Goal: Task Accomplishment & Management: Manage account settings

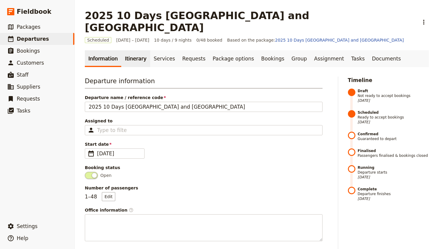
click at [122, 50] on link "Itinerary" at bounding box center [135, 58] width 29 height 17
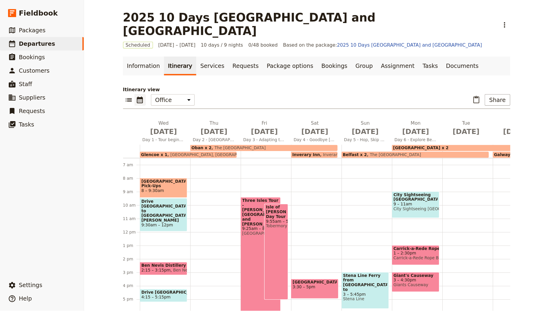
scroll to position [78, 0]
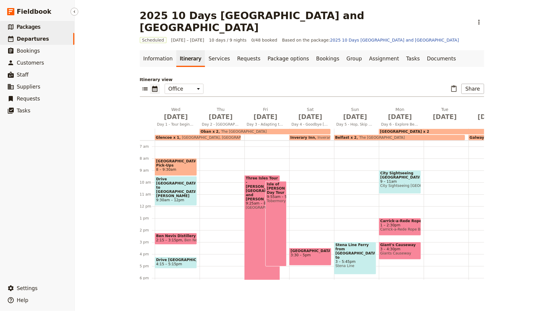
click at [36, 29] on span "Packages" at bounding box center [29, 27] width 24 height 6
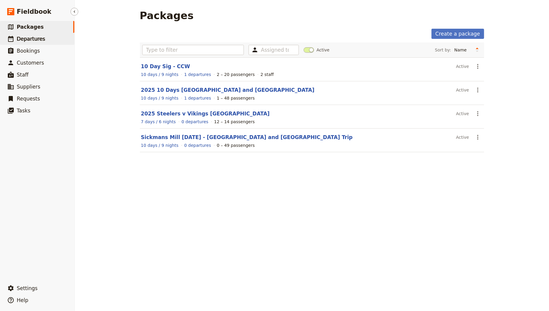
click at [41, 36] on span "Departures" at bounding box center [31, 39] width 28 height 6
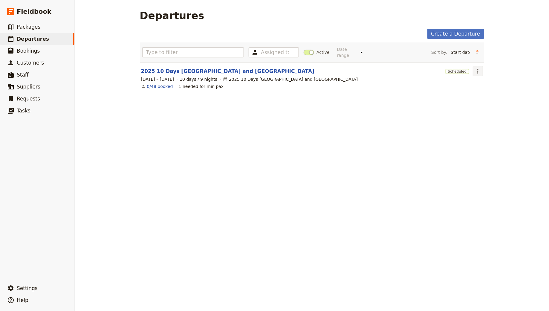
click at [439, 73] on icon "Actions" at bounding box center [477, 71] width 7 height 7
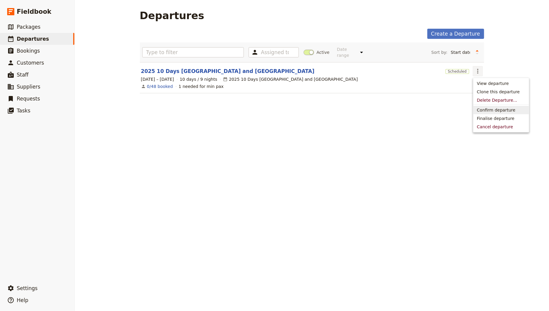
click at [439, 107] on span "Confirm departure" at bounding box center [496, 110] width 39 height 6
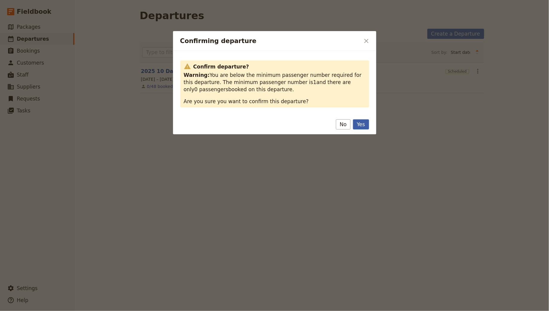
click at [360, 121] on button "Yes" at bounding box center [361, 124] width 16 height 10
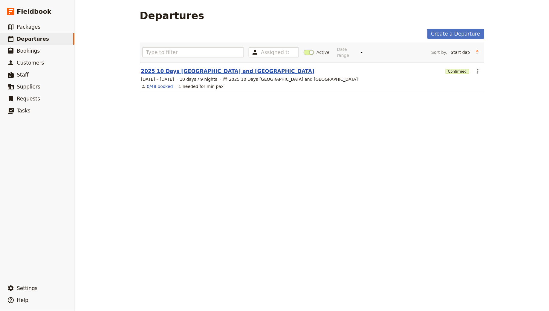
click at [189, 69] on link "2025 10 Days [GEOGRAPHIC_DATA] and [GEOGRAPHIC_DATA]" at bounding box center [228, 71] width 174 height 7
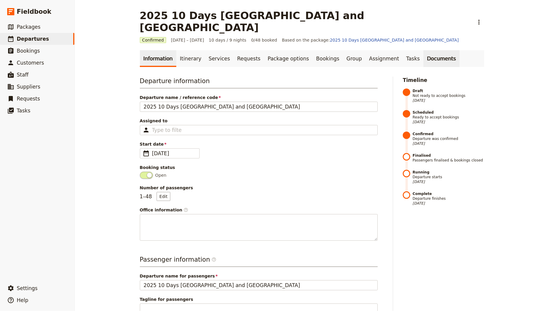
click at [423, 54] on link "Documents" at bounding box center [441, 58] width 36 height 17
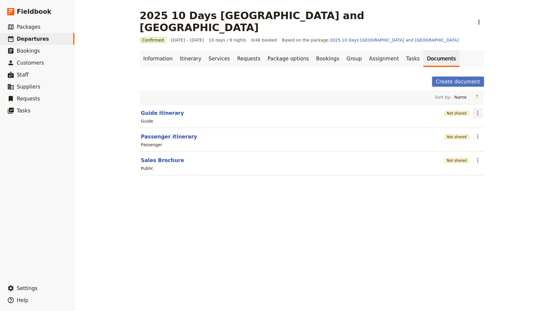
click at [439, 109] on icon "Actions" at bounding box center [477, 112] width 7 height 7
click at [439, 88] on div "2025 10 Days [GEOGRAPHIC_DATA] and [GEOGRAPHIC_DATA] ​ Confirmed [DATE] – [DATE…" at bounding box center [312, 155] width 474 height 311
click at [154, 50] on link "Information" at bounding box center [158, 58] width 36 height 17
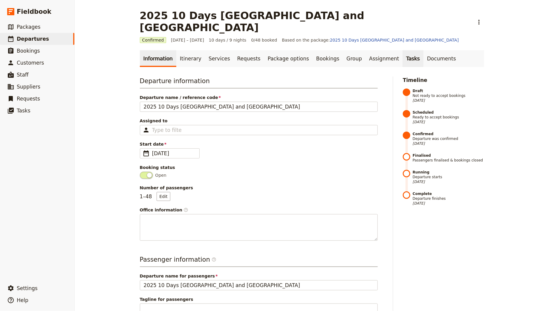
click at [403, 50] on link "Tasks" at bounding box center [413, 58] width 21 height 17
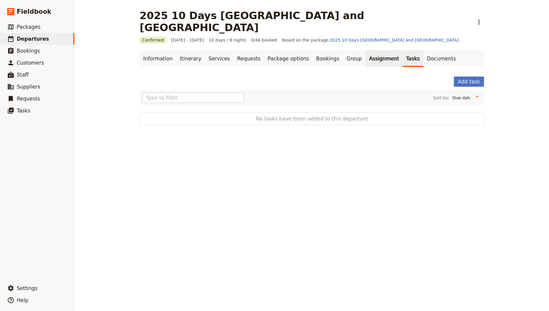
click at [365, 50] on link "Assignment" at bounding box center [383, 58] width 37 height 17
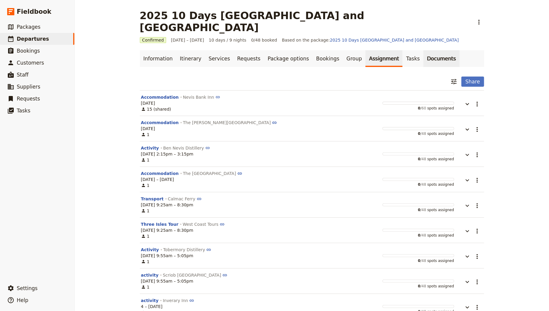
click at [423, 50] on link "Documents" at bounding box center [441, 58] width 36 height 17
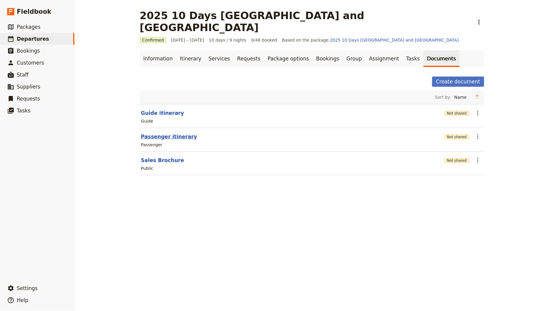
click at [155, 133] on button "Passenger itinerary" at bounding box center [169, 136] width 56 height 7
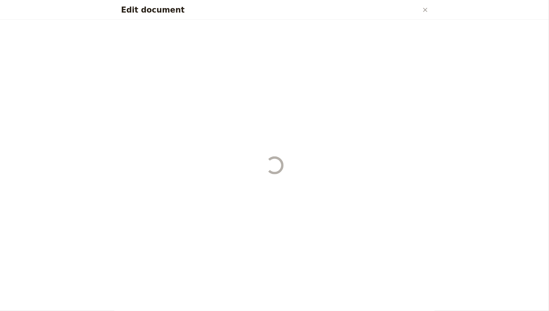
select select "PASSENGER"
select select "RUN_SHEET"
select select "DEFAULT"
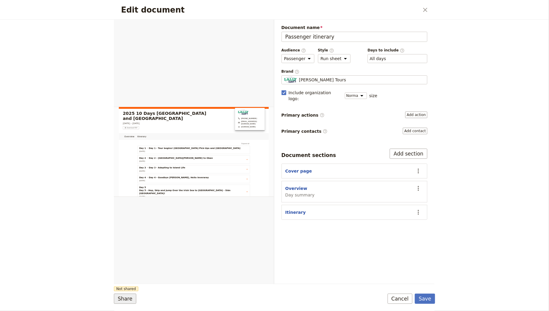
click at [119, 248] on button "Share" at bounding box center [125, 298] width 22 height 10
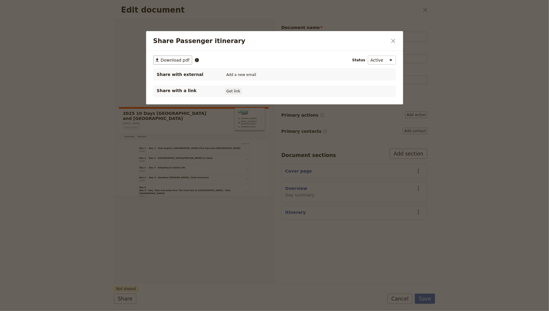
click at [232, 88] on button "Get link" at bounding box center [233, 91] width 17 height 7
click at [262, 90] on span "[DATE]" at bounding box center [256, 91] width 12 height 5
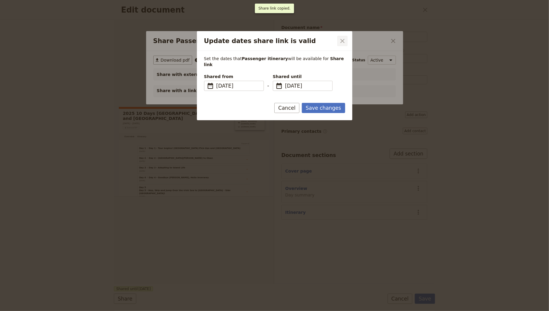
click at [342, 42] on icon "Close dialog" at bounding box center [342, 40] width 7 height 7
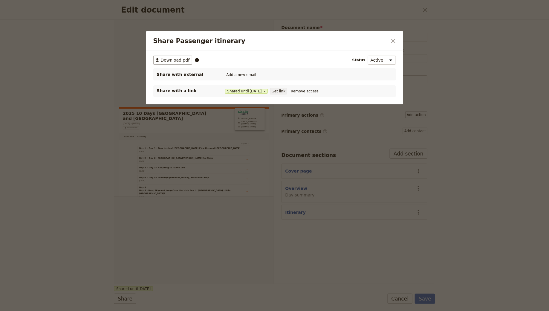
click at [283, 91] on button "Get link" at bounding box center [278, 91] width 17 height 7
click at [392, 43] on icon "Close dialog" at bounding box center [393, 40] width 7 height 7
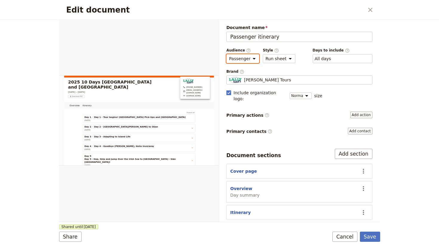
click at [256, 61] on select "Public Passenger Guide" at bounding box center [243, 58] width 33 height 9
click at [398, 80] on div "Edit document ​ Overview Itinerary Web PDF ​ Document name Passenger itinerary …" at bounding box center [219, 124] width 439 height 249
click at [287, 56] on select "Brochure Run sheet" at bounding box center [279, 58] width 33 height 9
click at [340, 65] on div "Document name Passenger itinerary Preview Audience ​ Public Passenger Guide Sty…" at bounding box center [300, 122] width 146 height 195
click at [340, 61] on div "​ All days 1, 2, 3, 4, 5, 6, 7, 8, 9, 10" at bounding box center [343, 58] width 60 height 9
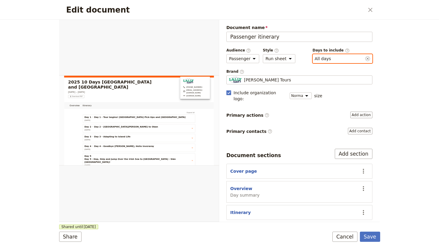
click at [331, 61] on button "​ All days" at bounding box center [323, 59] width 16 height 6
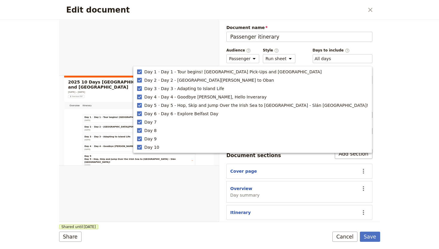
click at [400, 67] on div "Edit document ​ Overview Itinerary Web PDF ​ Document name Passenger itinerary …" at bounding box center [219, 124] width 439 height 249
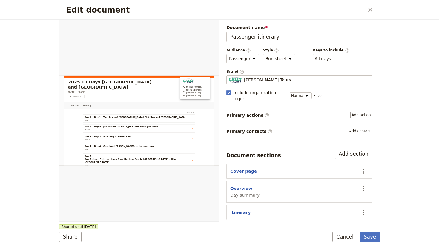
click at [374, 111] on div "Document name Passenger itinerary Preview Audience ​ Public Passenger Guide Sty…" at bounding box center [299, 121] width 160 height 202
click at [45, 65] on div "Edit document ​ Overview Itinerary Web PDF ​ Document name Passenger itinerary …" at bounding box center [219, 124] width 439 height 249
click at [360, 111] on button "Add action" at bounding box center [362, 114] width 22 height 7
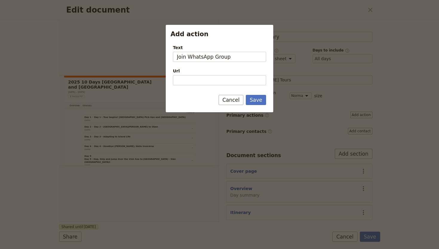
type input "Join WhatsApp Group"
paste input "[URL][DOMAIN_NAME]"
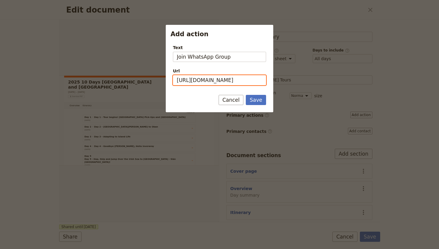
scroll to position [0, 42]
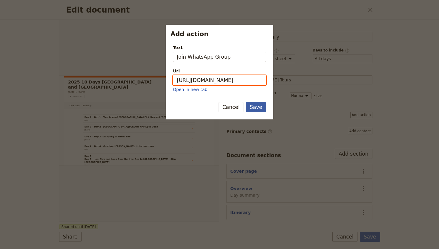
type input "[URL][DOMAIN_NAME]"
click at [258, 106] on button "Save" at bounding box center [256, 107] width 20 height 10
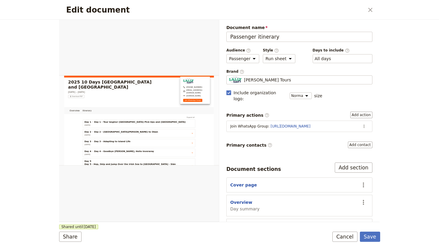
click at [389, 98] on div "Edit document ​ Overview Itinerary Web PDF ​ Document name Passenger itinerary …" at bounding box center [219, 124] width 439 height 249
click at [357, 141] on button "Add contact" at bounding box center [360, 144] width 25 height 7
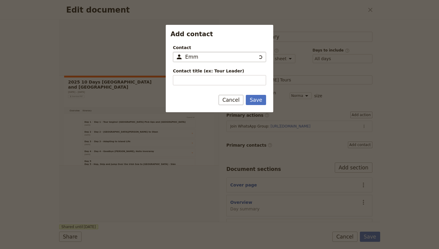
type input "[PERSON_NAME]"
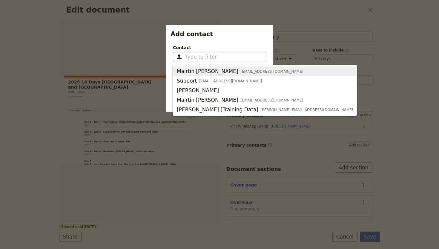
type input "Mairtin [PERSON_NAME]"
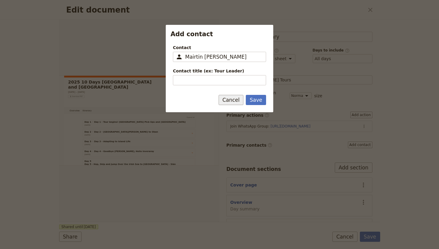
click at [233, 100] on button "Cancel" at bounding box center [231, 100] width 25 height 10
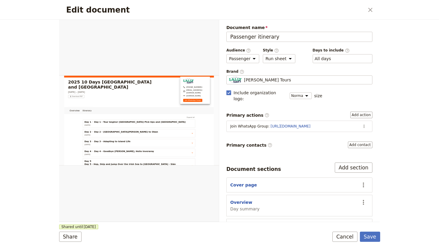
click at [391, 119] on div "Edit document ​ Overview Itinerary Web PDF ​ Document name Passenger itinerary …" at bounding box center [219, 124] width 439 height 249
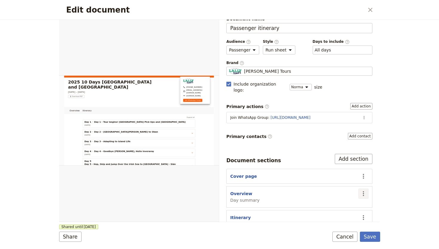
click at [363, 191] on icon "Actions" at bounding box center [363, 193] width 1 height 5
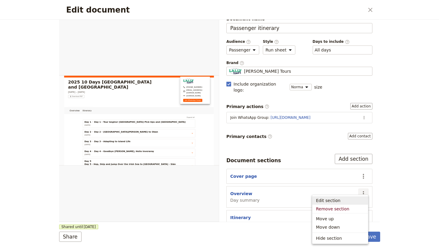
click at [351, 199] on span "Edit section" at bounding box center [340, 200] width 48 height 6
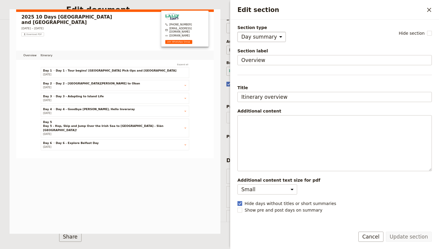
click at [253, 35] on select "Cover page Day summary Itinerary Custom" at bounding box center [262, 37] width 48 height 10
select select "ITINERARY"
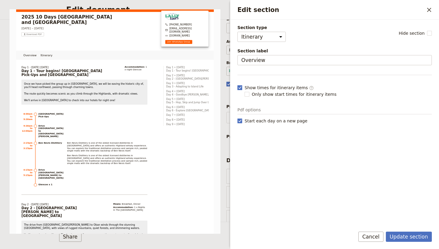
click at [259, 88] on span "Show times for itinerary items ​" at bounding box center [279, 88] width 69 height 6
click at [238, 85] on input "Show times for itinerary items ​" at bounding box center [237, 84] width 0 height 0
checkbox input "false"
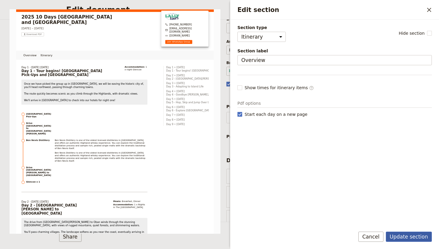
click at [402, 236] on button "Update section" at bounding box center [409, 236] width 46 height 10
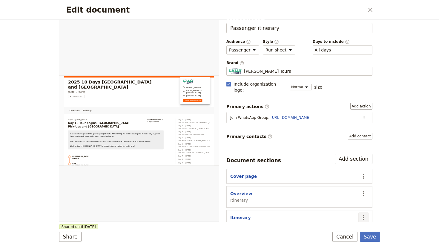
click at [364, 214] on icon "Actions" at bounding box center [363, 217] width 7 height 7
click at [342, 178] on span "Remove section" at bounding box center [332, 177] width 33 height 6
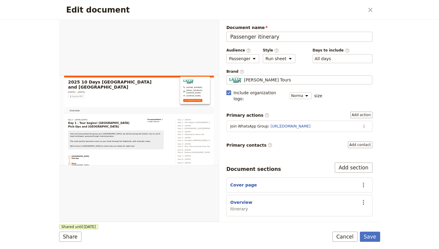
scroll to position [0, 0]
click at [357, 163] on button "Add section" at bounding box center [354, 167] width 38 height 10
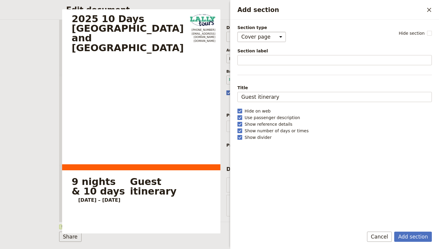
click at [249, 37] on select "Cover page Day summary Itinerary Custom" at bounding box center [262, 37] width 48 height 10
select select "DAY_SUMMARY"
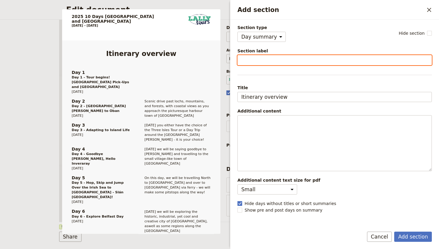
click at [253, 57] on input "Section label" at bounding box center [335, 60] width 195 height 10
type input "General Idea"
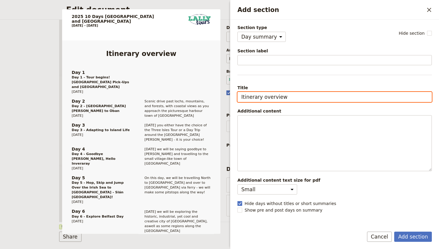
click at [262, 97] on input "Itinerary overview" at bounding box center [335, 97] width 195 height 10
type input "Itinerary Overview"
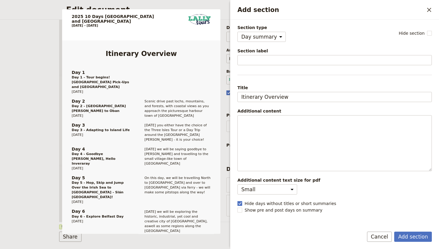
click at [282, 83] on div "Section type Cover page Day summary Itinerary Custom Hide section Section label…" at bounding box center [335, 123] width 195 height 197
click at [308, 48] on span "Section label" at bounding box center [335, 51] width 195 height 6
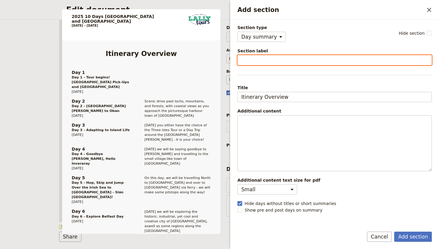
click at [308, 55] on input "Section label" at bounding box center [335, 60] width 195 height 10
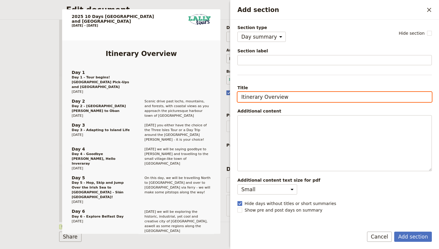
click at [271, 97] on input "Itinerary Overview" at bounding box center [335, 97] width 195 height 10
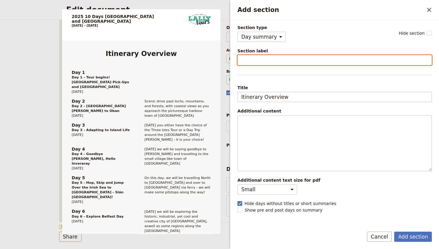
click at [256, 62] on input "Section label" at bounding box center [335, 60] width 195 height 10
paste input "Itinerary Overview"
type input "Itinerary Overview"
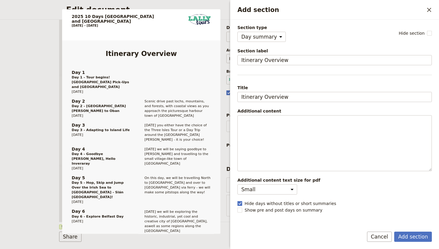
click at [291, 48] on span "Section label" at bounding box center [335, 51] width 195 height 6
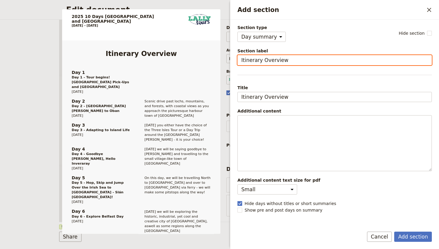
click at [291, 55] on input "Itinerary Overview" at bounding box center [335, 60] width 195 height 10
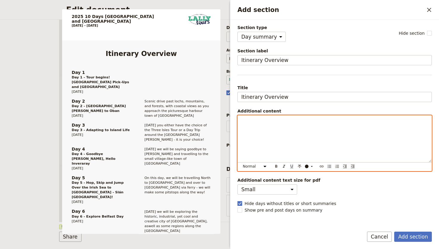
click at [272, 137] on div "Add section" at bounding box center [335, 138] width 194 height 47
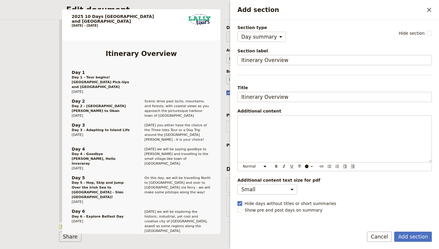
click at [333, 193] on div "Additional content text size for pdf Small Medium" at bounding box center [335, 185] width 195 height 17
click at [271, 204] on span "Hide days without titles or short summaries" at bounding box center [291, 203] width 92 height 6
click at [238, 200] on input "Hide days without titles or short summaries" at bounding box center [237, 200] width 0 height 0
click at [271, 204] on span "Hide days without titles or short summaries" at bounding box center [291, 203] width 92 height 6
click at [238, 200] on input "Hide days without titles or short summaries" at bounding box center [237, 200] width 0 height 0
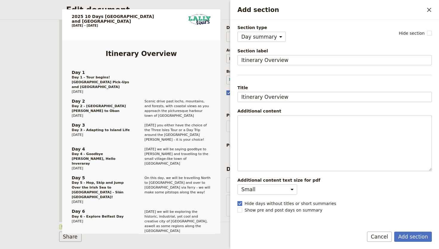
click at [271, 204] on span "Hide days without titles or short summaries" at bounding box center [291, 203] width 92 height 6
click at [238, 200] on input "Hide days without titles or short summaries" at bounding box center [237, 200] width 0 height 0
checkbox input "false"
click at [290, 210] on span "Show pre and post days on summary" at bounding box center [284, 210] width 78 height 6
click at [238, 207] on input "Show pre and post days on summary" at bounding box center [237, 207] width 0 height 0
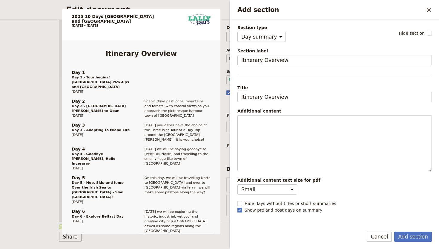
click at [290, 210] on span "Show pre and post days on summary" at bounding box center [284, 210] width 78 height 6
click at [238, 207] on input "Show pre and post days on summary" at bounding box center [237, 207] width 0 height 0
checkbox input "false"
click at [404, 233] on button "Add section" at bounding box center [413, 236] width 38 height 10
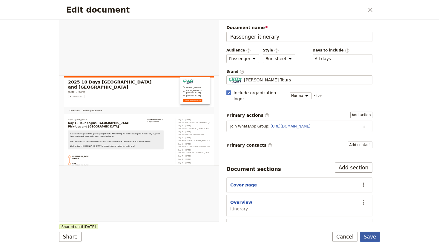
click at [371, 236] on button "Save" at bounding box center [370, 236] width 20 height 10
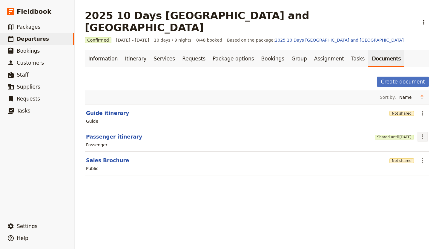
click at [423, 133] on icon "Actions" at bounding box center [422, 136] width 7 height 7
click at [409, 135] on span "Share" at bounding box center [406, 138] width 36 height 6
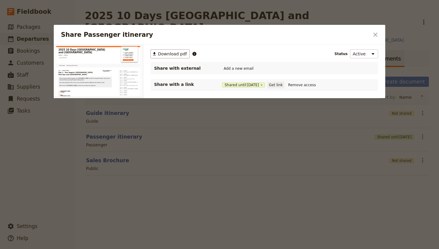
click at [284, 85] on button "Get link" at bounding box center [275, 85] width 17 height 7
click at [380, 34] on button "​" at bounding box center [376, 35] width 10 height 10
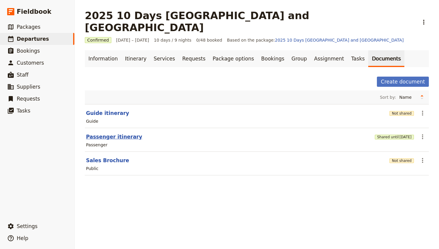
click at [115, 133] on button "Passenger itinerary" at bounding box center [114, 136] width 56 height 7
select select "PASSENGER"
select select "RUN_SHEET"
select select "DEFAULT"
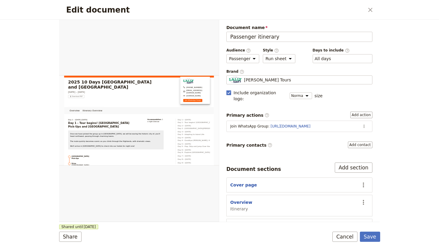
click at [391, 106] on div "Edit document ​ Overview Itinerary Overview Web PDF ​ Document name Passenger i…" at bounding box center [219, 124] width 439 height 249
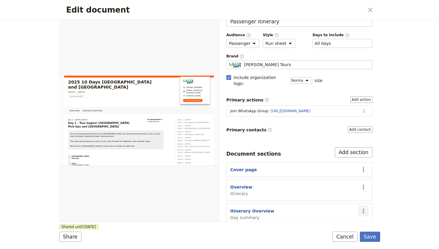
click at [368, 207] on button "​" at bounding box center [364, 211] width 10 height 10
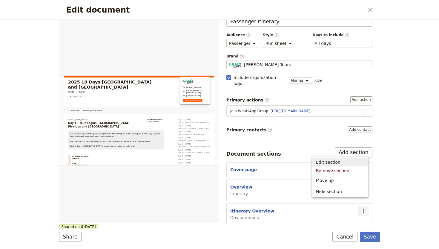
click at [328, 161] on span "Edit section" at bounding box center [328, 162] width 25 height 6
select select "DAY_SUMMARY"
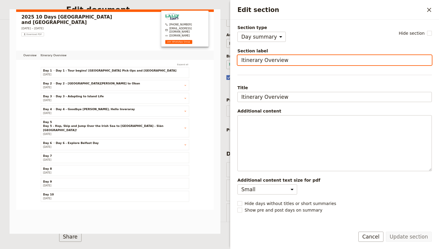
click at [267, 61] on input "Itinerary Overview" at bounding box center [335, 60] width 195 height 10
type input "Itinerary"
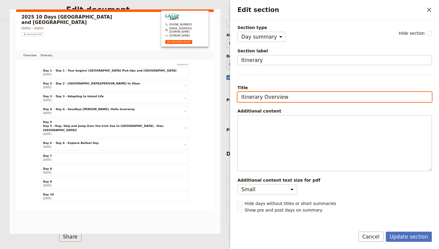
click at [270, 97] on input "Itinerary Overview" at bounding box center [335, 97] width 195 height 10
type input "Itinerary"
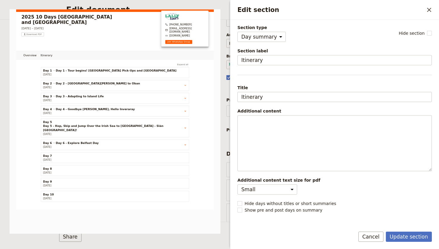
click at [278, 110] on div "Additional content" at bounding box center [335, 111] width 195 height 6
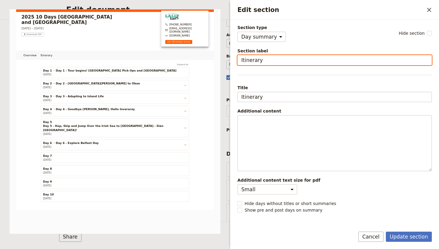
click at [242, 62] on input "Itinerary" at bounding box center [335, 60] width 195 height 10
click at [284, 65] on input "Itinerary" at bounding box center [335, 60] width 195 height 10
type input "Itinerary"
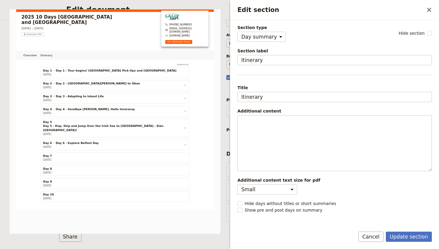
click at [312, 70] on div "Section type Cover page Day summary Itinerary Custom Hide section Section label…" at bounding box center [335, 123] width 195 height 197
click at [259, 29] on span "Section type" at bounding box center [262, 28] width 48 height 6
click at [259, 32] on select "Cover page Day summary Itinerary Custom" at bounding box center [262, 37] width 48 height 10
click at [259, 34] on select "Cover page Day summary Itinerary Custom" at bounding box center [262, 37] width 48 height 10
click at [394, 234] on button "Update section" at bounding box center [409, 236] width 46 height 10
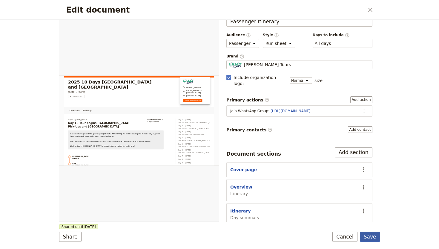
click at [372, 237] on button "Save" at bounding box center [370, 236] width 20 height 10
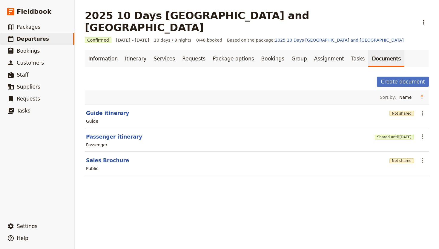
click at [121, 128] on section "Passenger itinerary Shared until [DATE] ​ Passenger" at bounding box center [257, 140] width 344 height 24
click at [121, 133] on button "Passenger itinerary" at bounding box center [114, 136] width 56 height 7
select select "PASSENGER"
select select "RUN_SHEET"
select select "DEFAULT"
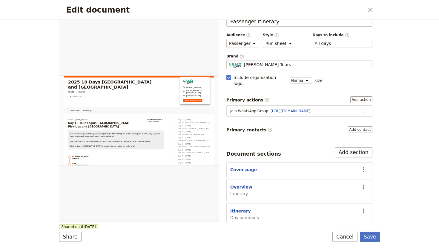
click at [383, 127] on div "Edit document ​ Overview Itinerary Web PDF ​ Document name Passenger itinerary …" at bounding box center [219, 124] width 439 height 249
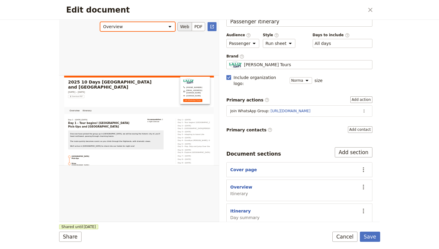
click at [148, 26] on select "Overview Itinerary" at bounding box center [137, 26] width 75 height 9
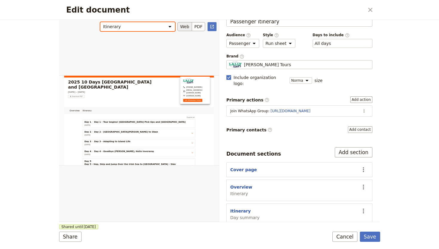
click at [126, 24] on select "Overview Itinerary" at bounding box center [137, 26] width 75 height 9
select select "68453f2b7339c93683abffbf"
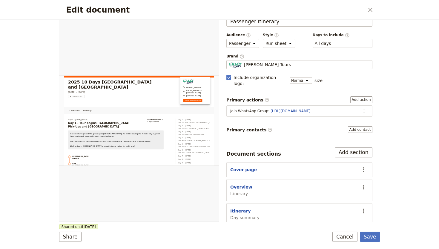
scroll to position [0, 0]
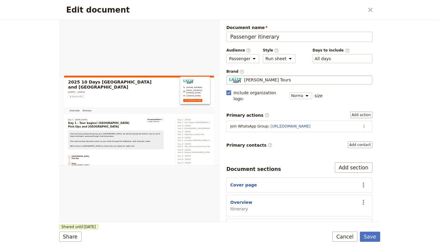
click at [270, 81] on div "[PERSON_NAME] Tours" at bounding box center [299, 80] width 141 height 6
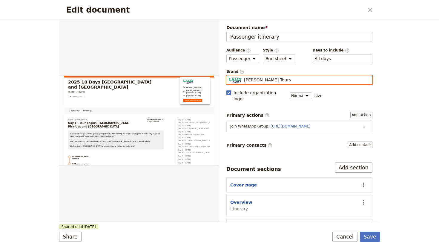
click at [229, 76] on input "[PERSON_NAME] Tours" at bounding box center [229, 75] width 0 height 0
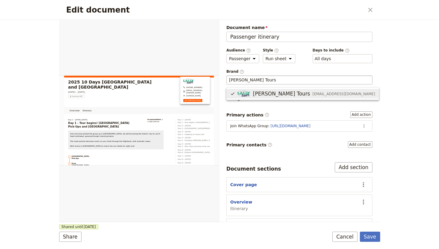
click at [269, 68] on div "Document name Passenger itinerary Preview Audience ​ Public Passenger Guide Sty…" at bounding box center [300, 132] width 146 height 215
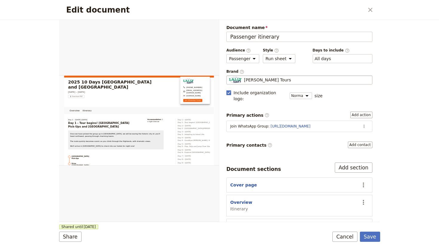
click at [383, 81] on div "Edit document ​ Overview Itinerary Web PDF ​ Document name Passenger itinerary …" at bounding box center [219, 124] width 439 height 249
click at [299, 92] on select "Small Normal Large" at bounding box center [301, 95] width 22 height 7
click at [357, 111] on button "Add action" at bounding box center [362, 114] width 22 height 7
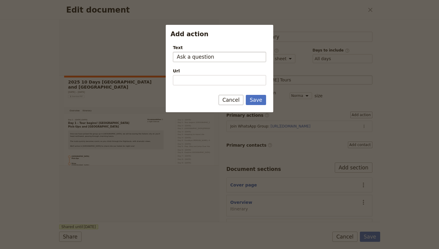
type input "Ask a question"
click at [246, 95] on button "Save" at bounding box center [256, 100] width 20 height 10
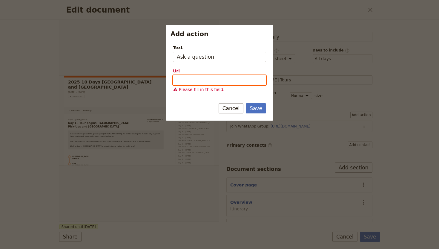
click at [223, 84] on input "Url" at bounding box center [219, 80] width 93 height 10
type input "[URL][DOMAIN_NAME]"
click at [254, 104] on button "Save" at bounding box center [256, 108] width 20 height 10
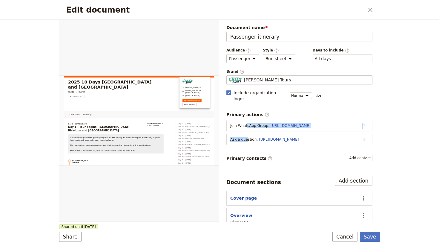
drag, startPoint x: 247, startPoint y: 132, endPoint x: 247, endPoint y: 119, distance: 13.1
click at [247, 119] on div "Primary actions ​ Join WhatsApp Group : [URL][DOMAIN_NAME] ​ Ask a question : […" at bounding box center [300, 127] width 146 height 33
click at [410, 112] on div "Edit document ​ Overview Itinerary Web PDF ​ Document name Passenger itinerary …" at bounding box center [219, 124] width 439 height 249
click at [376, 140] on div "Document name Passenger itinerary Preview Audience ​ Public Passenger Guide Sty…" at bounding box center [299, 121] width 160 height 202
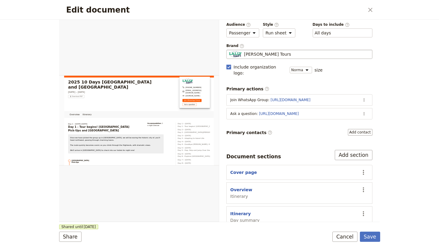
scroll to position [28, 0]
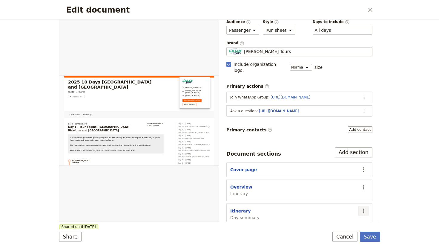
click at [362, 207] on icon "Actions" at bounding box center [363, 210] width 7 height 7
click at [329, 167] on button "Remove section" at bounding box center [341, 170] width 56 height 8
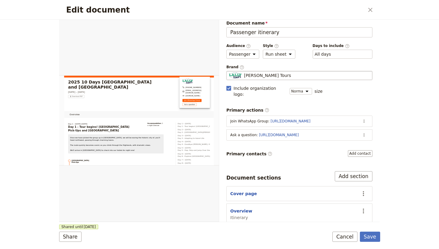
click at [377, 187] on div "Document name Passenger itinerary Preview Audience ​ Public Passenger Guide Sty…" at bounding box center [299, 121] width 160 height 202
click at [371, 232] on button "Save" at bounding box center [370, 236] width 20 height 10
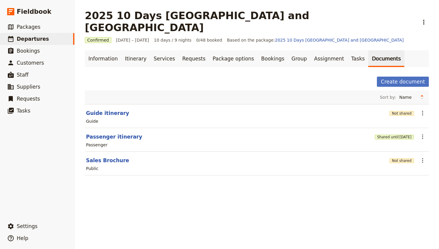
click at [242, 196] on div "2025 10 Days [GEOGRAPHIC_DATA] and [GEOGRAPHIC_DATA] ​ Confirmed [DATE] – [DATE…" at bounding box center [257, 124] width 365 height 249
click at [362, 77] on div "Create document" at bounding box center [257, 82] width 344 height 10
click at [115, 133] on button "Passenger itinerary" at bounding box center [114, 136] width 56 height 7
select select "PASSENGER"
select select "RUN_SHEET"
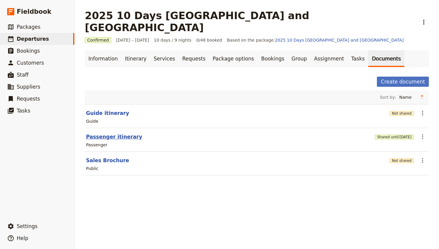
select select "DEFAULT"
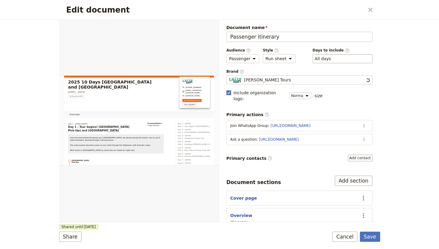
scroll to position [0, 0]
click at [356, 111] on label "Primary actions ​" at bounding box center [300, 114] width 146 height 6
click at [318, 140] on div "Document name Passenger itinerary Preview Audience ​ Public Passenger Guide Sty…" at bounding box center [300, 127] width 146 height 205
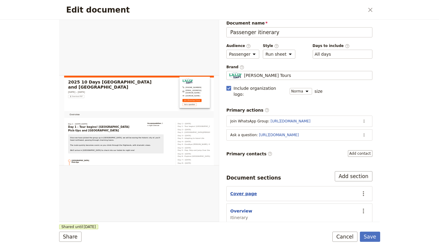
click at [246, 190] on button "Cover page" at bounding box center [243, 193] width 27 height 6
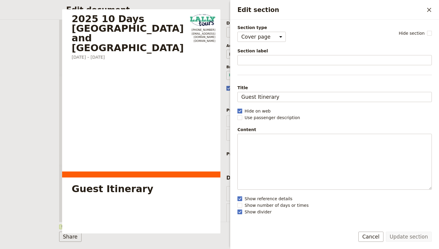
click at [248, 112] on span "Hide on web" at bounding box center [258, 111] width 26 height 6
click at [238, 108] on input "Hide on web" at bounding box center [237, 108] width 0 height 0
checkbox input "false"
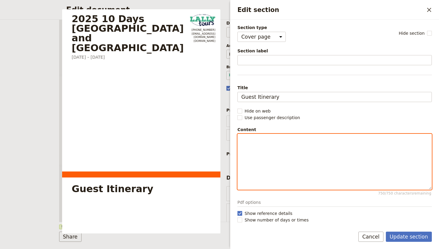
click at [254, 148] on div "Edit section" at bounding box center [335, 161] width 194 height 55
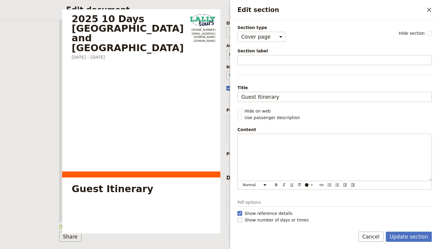
click at [265, 212] on span "Show reference details" at bounding box center [269, 213] width 48 height 6
click at [238, 210] on input "Show reference details" at bounding box center [237, 210] width 0 height 0
click at [265, 212] on span "Show reference details" at bounding box center [269, 213] width 48 height 6
click at [238, 210] on input "Show reference details" at bounding box center [237, 210] width 0 height 0
checkbox input "true"
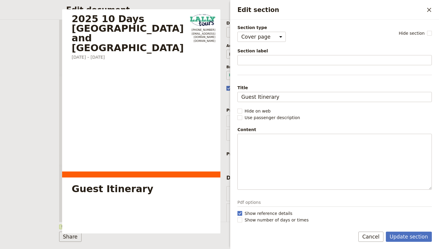
click at [260, 228] on form "Section type Cover page Day summary Itinerary Custom Hide section Section label…" at bounding box center [334, 134] width 209 height 229
click at [261, 223] on form "Section type Cover page Day summary Itinerary Custom Hide section Section label…" at bounding box center [334, 134] width 209 height 229
click at [261, 219] on span "Show number of days or times" at bounding box center [277, 220] width 64 height 6
click at [238, 217] on input "Show number of days or times" at bounding box center [237, 216] width 0 height 0
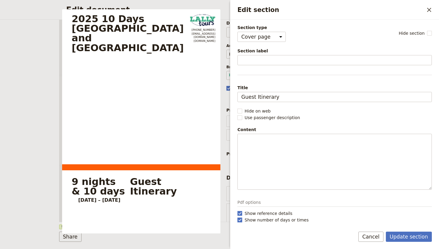
click at [261, 219] on span "Show number of days or times" at bounding box center [277, 220] width 64 height 6
click at [238, 217] on input "Show number of days or times" at bounding box center [237, 216] width 0 height 0
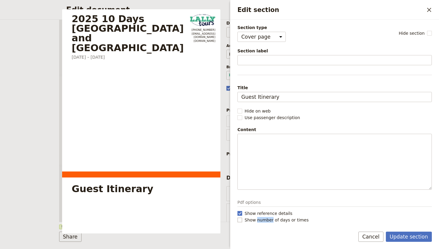
click at [261, 219] on span "Show number of days or times" at bounding box center [277, 220] width 64 height 6
click at [238, 217] on input "Show number of days or times" at bounding box center [237, 216] width 0 height 0
checkbox input "true"
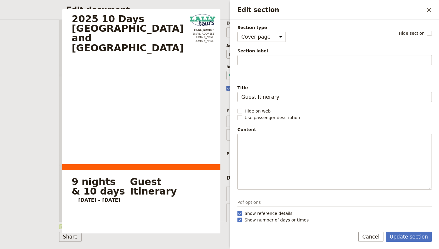
click at [278, 200] on p "Pdf options" at bounding box center [335, 202] width 195 height 7
click at [283, 104] on div "Section type Cover page Day summary Itinerary Custom Hide section Section label…" at bounding box center [335, 123] width 195 height 197
click at [262, 87] on span "Title" at bounding box center [335, 88] width 195 height 6
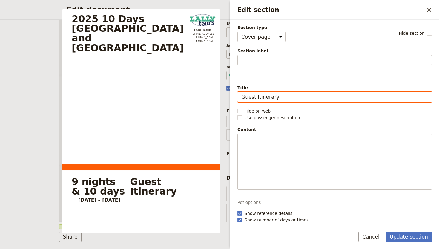
click at [262, 92] on input "Guest Itinerary" at bounding box center [335, 97] width 195 height 10
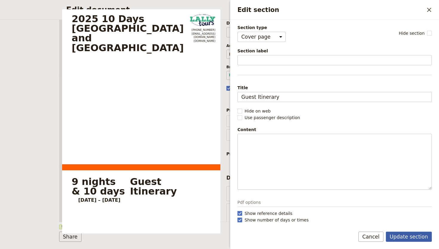
click at [402, 239] on button "Update section" at bounding box center [409, 236] width 46 height 10
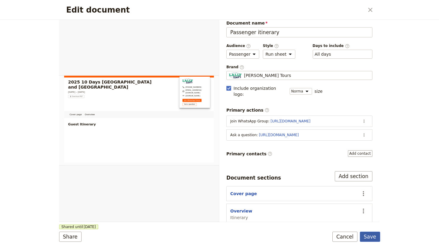
click at [377, 238] on button "Save" at bounding box center [370, 236] width 20 height 10
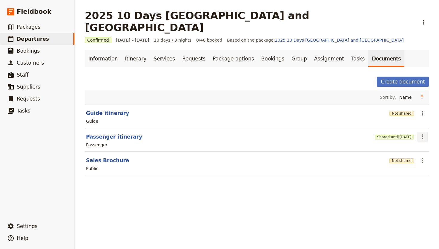
click at [428, 131] on button "​" at bounding box center [423, 136] width 10 height 10
click at [409, 141] on button "Share" at bounding box center [405, 138] width 43 height 8
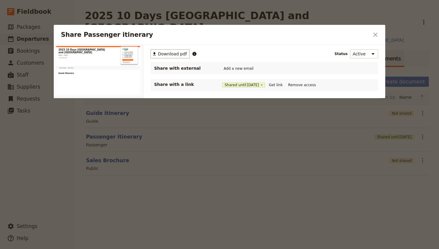
scroll to position [0, 0]
click at [281, 85] on button "Get link" at bounding box center [275, 85] width 17 height 7
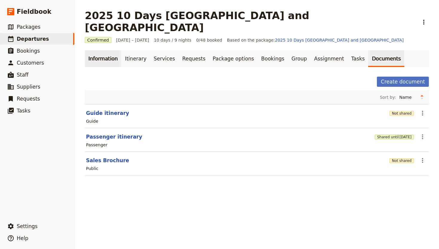
click at [96, 50] on link "Information" at bounding box center [103, 58] width 36 height 17
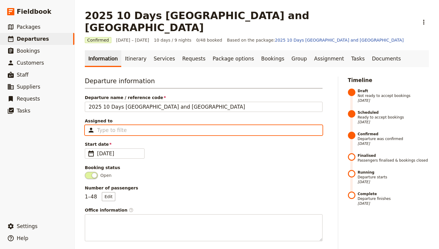
click at [124, 126] on input "Assigned to Type to filter" at bounding box center [112, 129] width 30 height 7
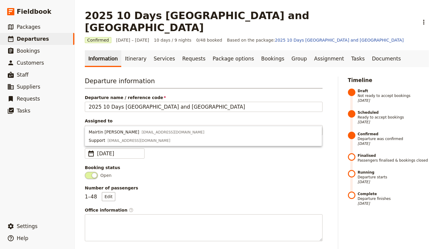
click at [123, 104] on div "Departure information Departure name / reference code 2025 10 Days [GEOGRAPHIC_…" at bounding box center [204, 159] width 238 height 164
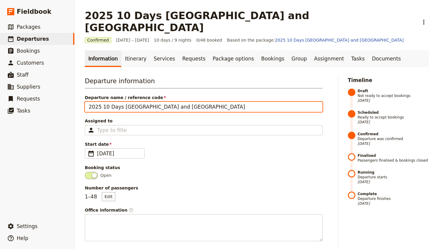
click at [86, 102] on input "2025 10 Days [GEOGRAPHIC_DATA] and [GEOGRAPHIC_DATA]" at bounding box center [204, 107] width 238 height 10
click at [100, 102] on input "2025 10 Days [GEOGRAPHIC_DATA] and [GEOGRAPHIC_DATA]" at bounding box center [204, 107] width 238 height 10
click at [141, 102] on input "Sickmans Mill 10 Days [GEOGRAPHIC_DATA] and [GEOGRAPHIC_DATA]" at bounding box center [204, 107] width 238 height 10
type input "Sickmans Mill [GEOGRAPHIC_DATA] and [GEOGRAPHIC_DATA] Trip 2025"
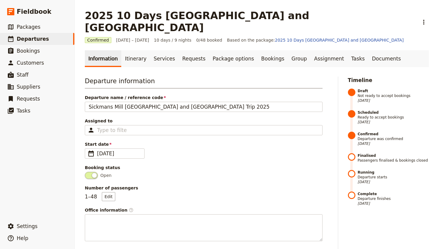
click at [149, 207] on span "Office information ​" at bounding box center [204, 210] width 238 height 6
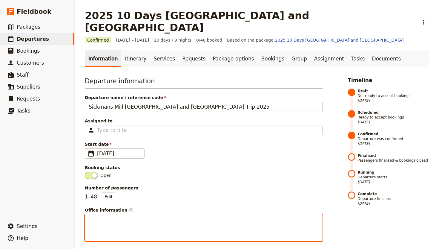
click at [149, 214] on textarea "Office information ​" at bounding box center [204, 227] width 238 height 27
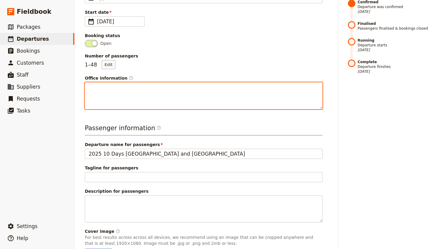
scroll to position [158, 0]
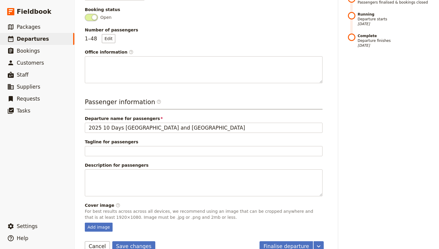
click at [92, 14] on span at bounding box center [91, 17] width 13 height 7
click at [85, 14] on input "Open" at bounding box center [85, 14] width 0 height 0
click at [90, 14] on span at bounding box center [91, 17] width 13 height 7
click at [85, 14] on input "Closed" at bounding box center [85, 14] width 0 height 0
click at [81, 100] on main "2025 10 Days [GEOGRAPHIC_DATA] and [GEOGRAPHIC_DATA] ​ Confirmed [DATE] – [DATE…" at bounding box center [257, 51] width 359 height 418
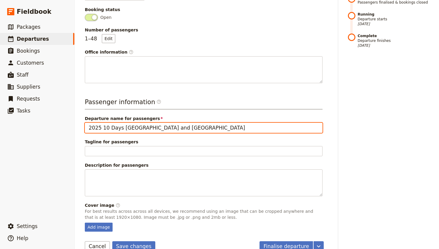
click at [130, 123] on input "2025 10 Days [GEOGRAPHIC_DATA] and [GEOGRAPHIC_DATA]" at bounding box center [204, 128] width 238 height 10
paste input "Sickmans Mill [GEOGRAPHIC_DATA] and [GEOGRAPHIC_DATA] Trip 2025"
type input "Sickmans Mill [GEOGRAPHIC_DATA] and [GEOGRAPHIC_DATA] Trip 2025"
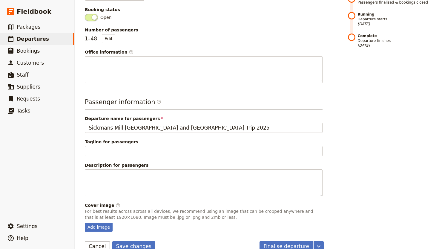
click at [76, 142] on div "2025 10 Days [GEOGRAPHIC_DATA] and [GEOGRAPHIC_DATA] ​ Confirmed [DATE] – [DATE…" at bounding box center [257, 124] width 365 height 249
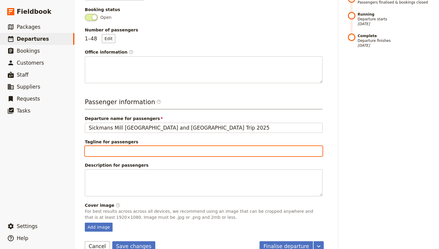
click at [87, 146] on input "Tagline for passengers" at bounding box center [204, 151] width 238 height 10
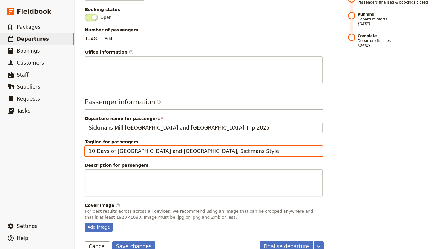
type input "10 Days of [GEOGRAPHIC_DATA] and [GEOGRAPHIC_DATA], Sickmans Style!"
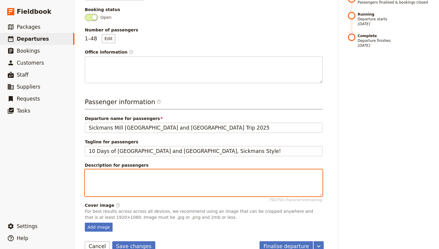
click at [192, 169] on textarea "Description for passengers 750 / 750 characters remaining" at bounding box center [204, 182] width 238 height 27
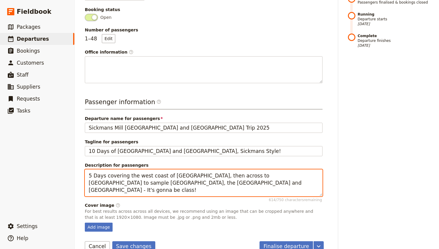
type textarea "5 Days covering the west coast of [GEOGRAPHIC_DATA], then across to [GEOGRAPHIC…"
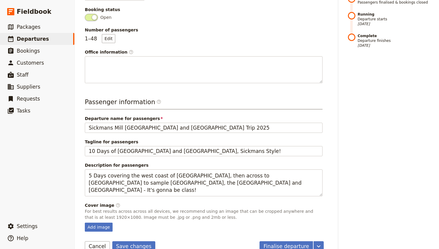
click at [181, 208] on p "For best results across across all devices, we recommend using an image that ca…" at bounding box center [204, 214] width 238 height 12
click at [138, 241] on button "Save changes" at bounding box center [133, 246] width 43 height 10
click at [105, 222] on div "Add image" at bounding box center [99, 226] width 28 height 9
click at [85, 222] on input "Add image" at bounding box center [85, 222] width 0 height 0
type input "C:\fakepath\DSC00671.jpg"
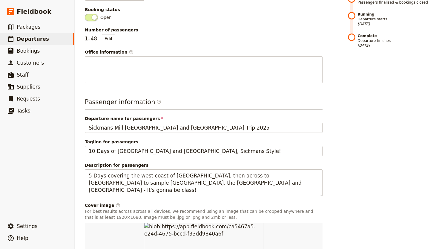
scroll to position [233, 0]
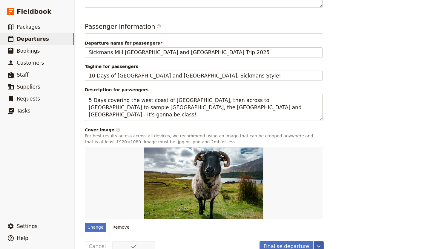
click at [319, 242] on icon "More actions" at bounding box center [318, 245] width 7 height 7
click at [348, 224] on div "Timeline Draft Not ready to accept bookings [DATE] Scheduled Ready to accept bo…" at bounding box center [388, 47] width 81 height 408
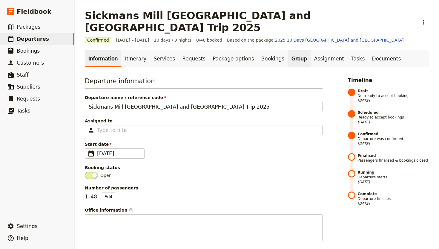
click at [288, 50] on link "Group" at bounding box center [299, 58] width 23 height 17
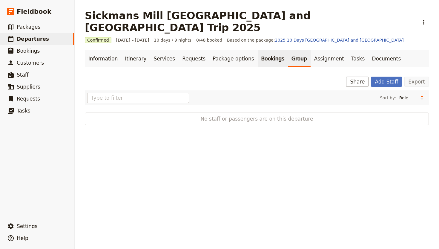
click at [266, 50] on link "Bookings" at bounding box center [273, 58] width 30 height 17
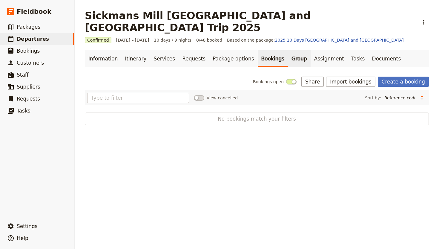
click at [293, 50] on link "Group" at bounding box center [299, 58] width 23 height 17
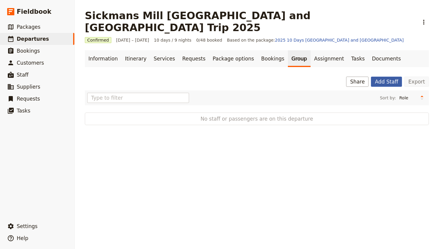
click at [378, 77] on button "Add Staff" at bounding box center [386, 82] width 31 height 10
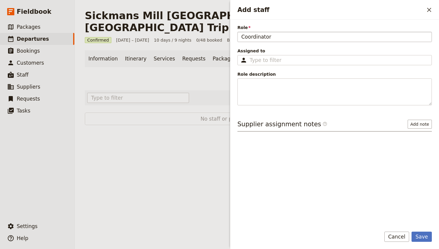
type input "Coordinator"
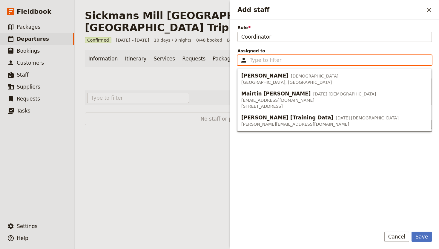
type input "E"
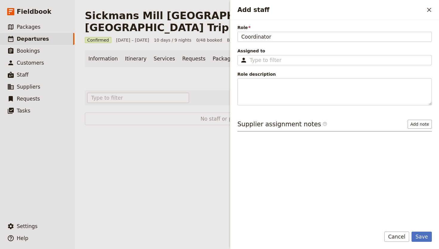
click at [305, 47] on div "Role Coordinator Assigned to ​ Role description Supplier assignment notes ​ Add…" at bounding box center [335, 123] width 195 height 197
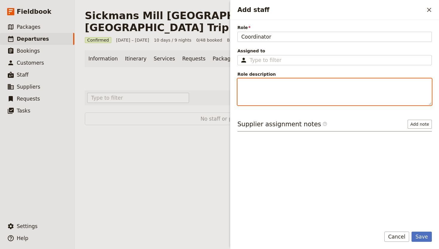
click at [267, 89] on textarea "Role description" at bounding box center [335, 91] width 195 height 27
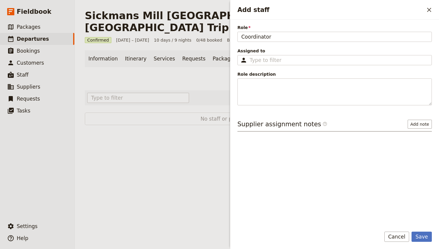
click at [298, 51] on span "Assigned to" at bounding box center [335, 51] width 195 height 6
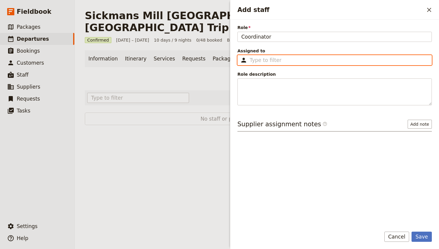
click at [298, 56] on input "Assigned to ​" at bounding box center [339, 59] width 178 height 7
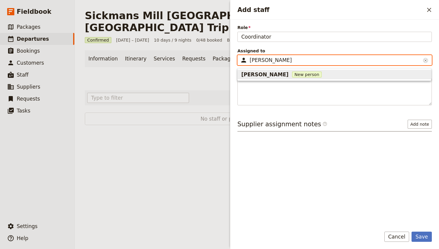
type input "[PERSON_NAME]"
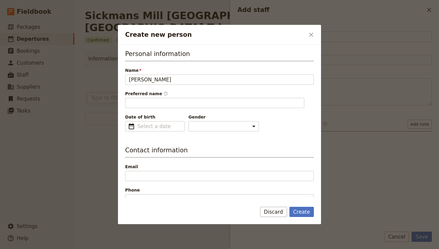
type input "[PERSON_NAME]"
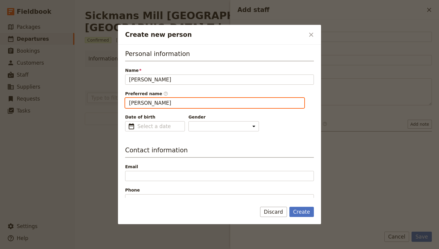
click at [160, 107] on input "[PERSON_NAME]" at bounding box center [214, 103] width 179 height 10
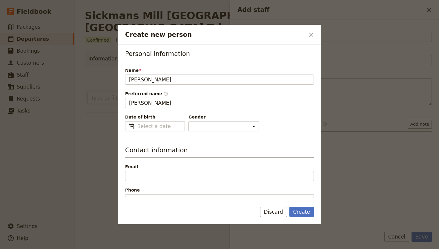
click at [161, 116] on span "Date of birth" at bounding box center [155, 117] width 60 height 6
click at [161, 123] on input "Date of birth ​" at bounding box center [159, 126] width 44 height 7
type input "dd/mm/yyyy"
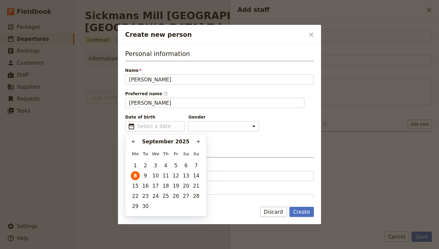
click at [234, 123] on div "Date of birth ​ Gender [DEMOGRAPHIC_DATA] [DEMOGRAPHIC_DATA] Other" at bounding box center [219, 122] width 189 height 17
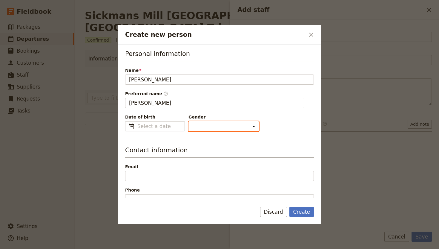
click at [214, 125] on select "[DEMOGRAPHIC_DATA] [DEMOGRAPHIC_DATA] Other" at bounding box center [224, 126] width 71 height 10
select select "[DEMOGRAPHIC_DATA]"
drag, startPoint x: 214, startPoint y: 125, endPoint x: 215, endPoint y: 141, distance: 15.9
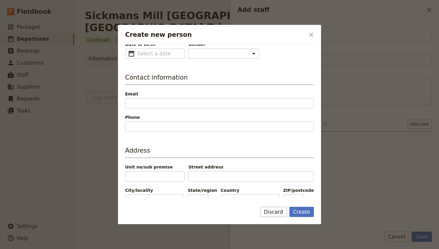
scroll to position [91, 0]
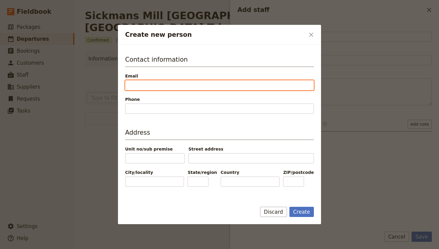
click at [141, 85] on input "Email" at bounding box center [219, 85] width 189 height 10
drag, startPoint x: 155, startPoint y: 85, endPoint x: 89, endPoint y: 86, distance: 65.7
click at [89, 248] on div "Create new person ​ Personal information Name [PERSON_NAME] Preferred name ​ [P…" at bounding box center [219, 249] width 439 height 0
type input "[EMAIL_ADDRESS][DOMAIN_NAME]"
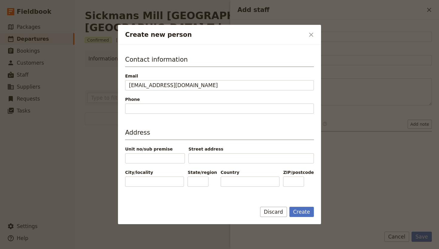
click at [143, 97] on span "Phone" at bounding box center [219, 99] width 189 height 6
click at [143, 103] on input "Phone" at bounding box center [219, 108] width 189 height 10
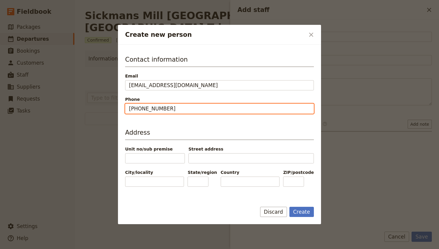
type input "[PHONE_NUMBER]"
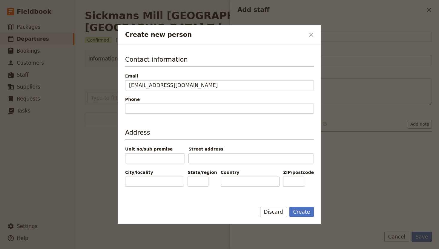
click at [179, 136] on h3 "Address" at bounding box center [219, 134] width 189 height 12
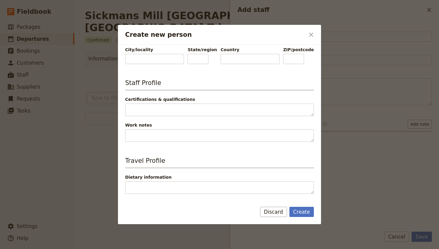
scroll to position [261, 0]
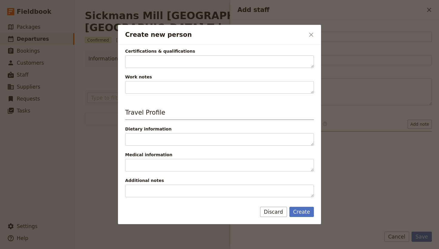
click at [295, 218] on div "Create Discard" at bounding box center [219, 215] width 203 height 17
click at [297, 214] on button "Create" at bounding box center [302, 212] width 25 height 10
type input "[PERSON_NAME]"
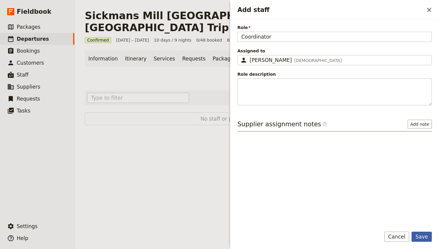
click at [422, 237] on button "Save" at bounding box center [422, 236] width 20 height 10
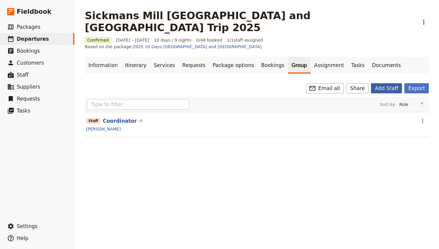
click at [386, 83] on button "Add Staff" at bounding box center [386, 88] width 31 height 10
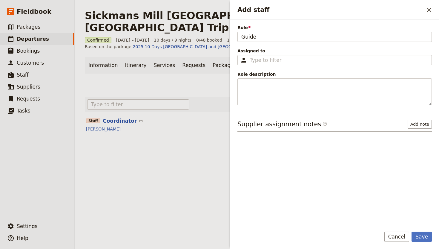
type input "Guide"
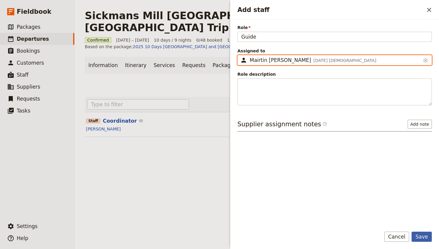
type input "Mairtin [PERSON_NAME]"
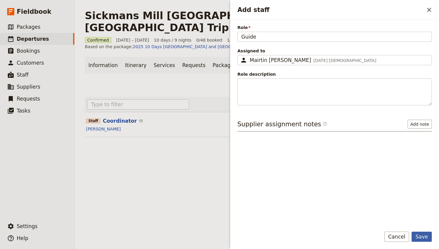
click at [424, 233] on button "Save" at bounding box center [422, 236] width 20 height 10
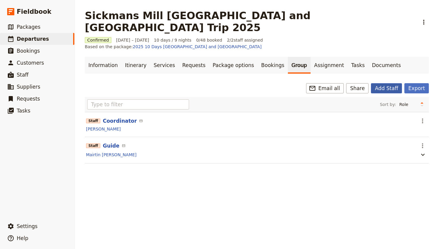
click at [380, 83] on button "Add Staff" at bounding box center [386, 88] width 31 height 10
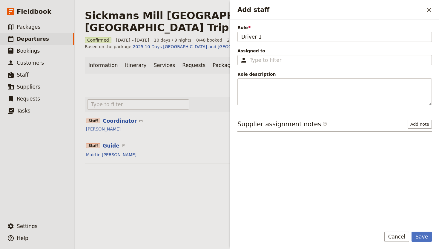
type input "Driver 1"
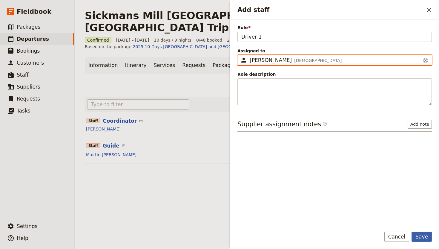
type input "[PERSON_NAME]"
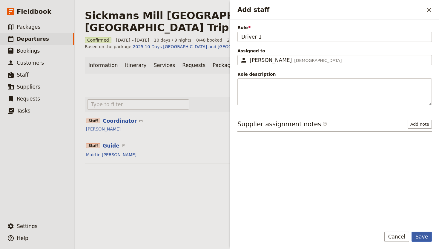
click at [418, 238] on button "Save" at bounding box center [422, 236] width 20 height 10
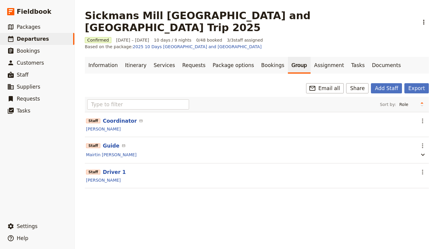
click at [275, 63] on div "Information Itinerary Services Requests Package options Bookings Group Assignme…" at bounding box center [257, 126] width 344 height 138
click at [311, 57] on link "Assignment" at bounding box center [329, 65] width 37 height 17
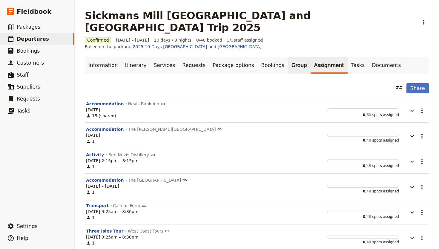
click at [288, 57] on link "Group" at bounding box center [299, 65] width 23 height 17
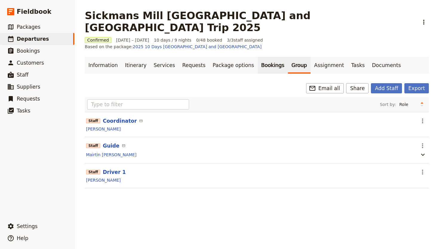
click at [260, 57] on link "Bookings" at bounding box center [273, 65] width 30 height 17
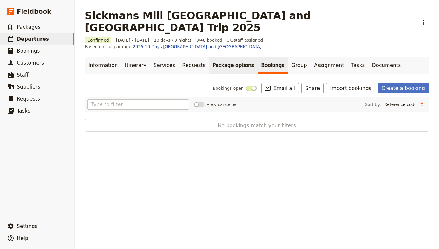
click at [231, 57] on link "Package options" at bounding box center [233, 65] width 48 height 17
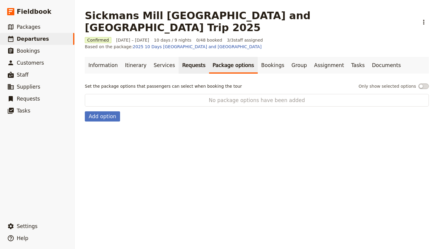
click at [179, 57] on link "Requests" at bounding box center [194, 65] width 30 height 17
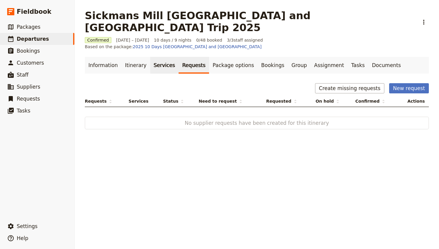
click at [153, 57] on link "Services" at bounding box center [164, 65] width 29 height 17
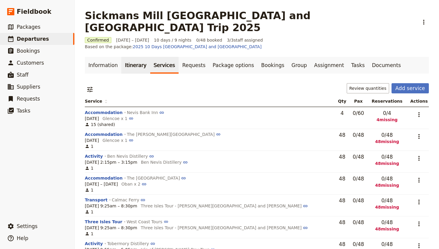
click at [128, 57] on link "Itinerary" at bounding box center [135, 65] width 29 height 17
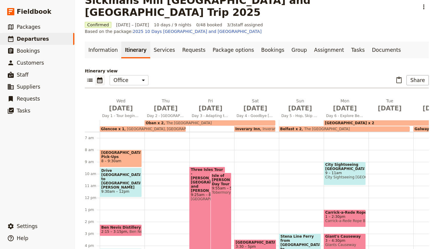
scroll to position [29, 0]
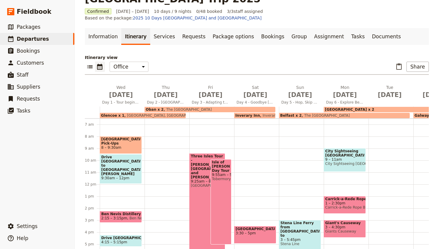
click at [115, 113] on span "Glencoe x 1" at bounding box center [113, 115] width 24 height 4
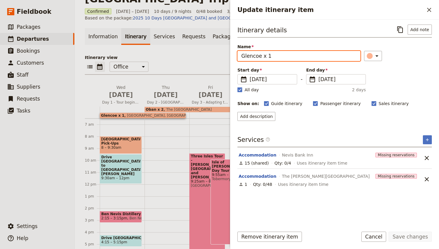
drag, startPoint x: 260, startPoint y: 56, endPoint x: 287, endPoint y: 87, distance: 41.3
click at [287, 87] on div "Itinerary details ​ Add note Name [GEOGRAPHIC_DATA] x 1 ​ Start day ​ [DATE] [D…" at bounding box center [335, 73] width 195 height 96
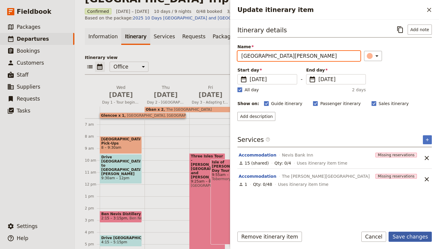
type input "[GEOGRAPHIC_DATA][PERSON_NAME]"
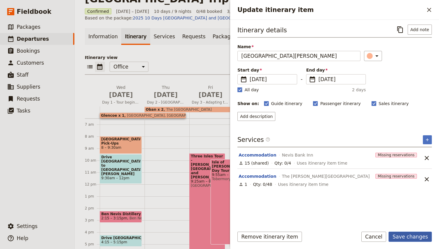
click at [402, 235] on button "Save changes" at bounding box center [410, 236] width 43 height 10
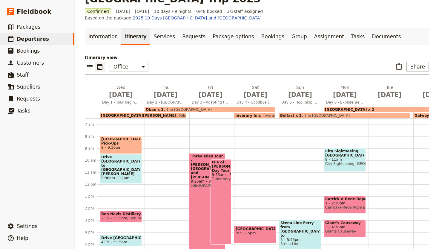
click at [176, 113] on span "[GEOGRAPHIC_DATA], [GEOGRAPHIC_DATA][PERSON_NAME]" at bounding box center [231, 115] width 110 height 4
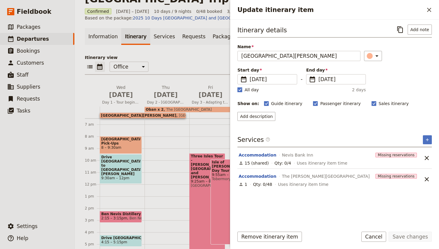
click at [245, 92] on span "All day" at bounding box center [252, 90] width 14 height 6
click at [238, 87] on input "All day" at bounding box center [237, 86] width 0 height 0
checkbox input "false"
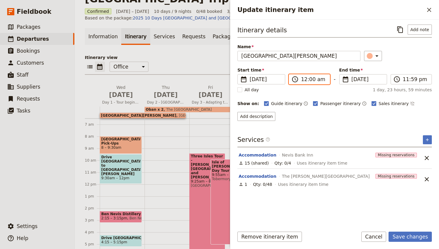
click at [304, 79] on input "12:00 am" at bounding box center [313, 79] width 25 height 7
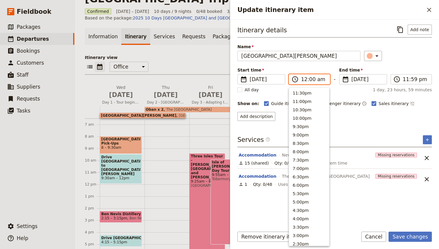
scroll to position [246, 0]
click at [317, 80] on input "12:00 am" at bounding box center [313, 79] width 25 height 7
click at [302, 211] on button "3:00pm" at bounding box center [309, 211] width 40 height 8
type input "03:00 pm"
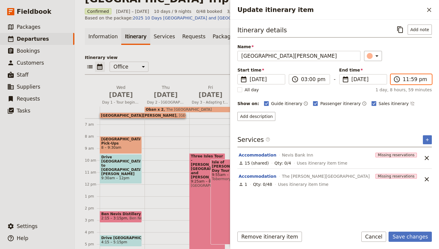
click at [412, 79] on input "11:59 pm" at bounding box center [415, 79] width 25 height 7
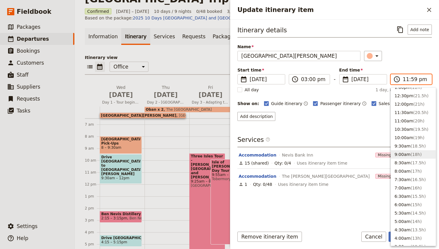
scroll to position [191, 0]
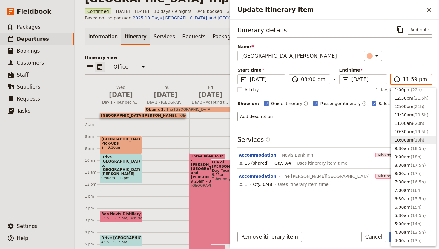
click at [410, 136] on button "10:00am ( 19h )" at bounding box center [413, 140] width 45 height 8
type input "10:00 am"
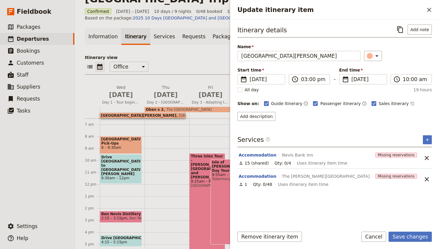
click at [367, 141] on div "Services ​ ​" at bounding box center [335, 141] width 195 height 12
click at [408, 234] on button "Save changes" at bounding box center [410, 236] width 43 height 10
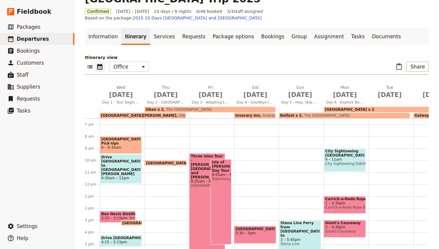
click at [176, 113] on span "[GEOGRAPHIC_DATA], [GEOGRAPHIC_DATA][PERSON_NAME]" at bounding box center [231, 115] width 110 height 4
click at [119, 100] on span "Day 1 - Tour begins! [GEOGRAPHIC_DATA] Pick-Ups and [GEOGRAPHIC_DATA]" at bounding box center [121, 102] width 42 height 5
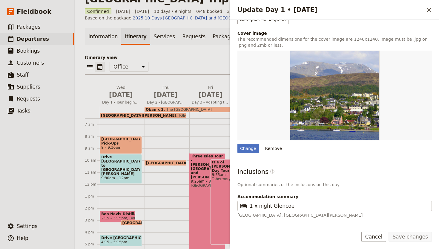
scroll to position [245, 0]
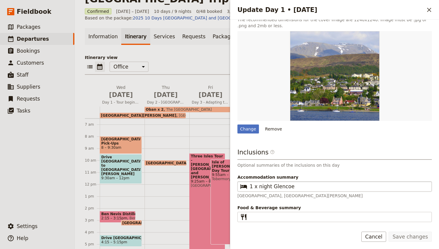
click at [241, 186] on span "​" at bounding box center [243, 186] width 7 height 7
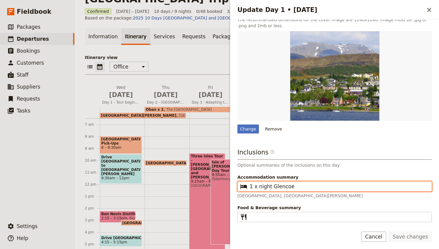
click at [250, 186] on input "1 x night Glencoe" at bounding box center [339, 186] width 178 height 7
drag, startPoint x: 260, startPoint y: 186, endPoint x: 255, endPoint y: 186, distance: 5.4
click at [255, 186] on input "1 x night Glencoe" at bounding box center [339, 186] width 178 height 7
type input "Fort [PERSON_NAME] x 1 Night"
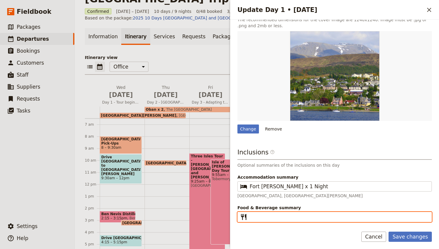
click at [280, 219] on input "Food & Beverage summary ​" at bounding box center [339, 216] width 178 height 7
type input "B"
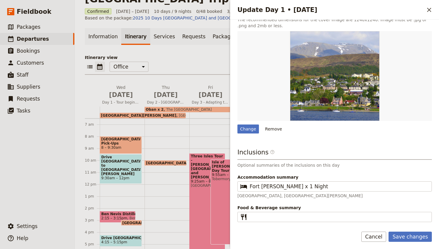
click at [388, 154] on h3 "Inclusions ​" at bounding box center [335, 154] width 195 height 12
click at [410, 234] on button "Save changes" at bounding box center [410, 236] width 43 height 10
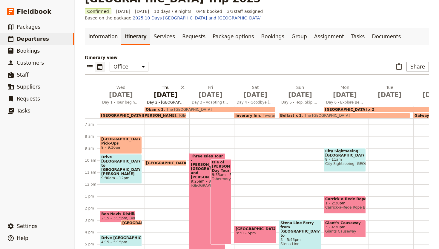
click at [169, 90] on span "[DATE]" at bounding box center [166, 94] width 38 height 9
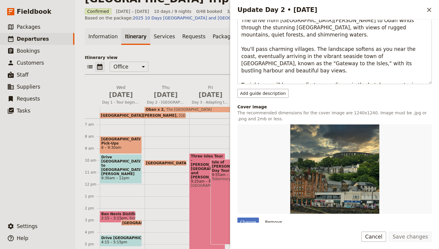
scroll to position [274, 0]
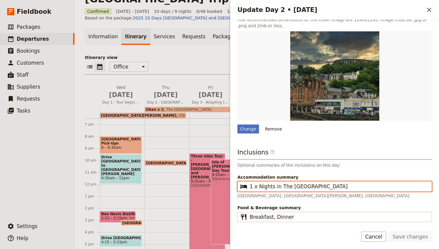
click at [262, 186] on input "1 x Nights in The [GEOGRAPHIC_DATA]" at bounding box center [339, 186] width 178 height 7
click at [270, 186] on input "1 x Nights in The [GEOGRAPHIC_DATA]" at bounding box center [339, 186] width 178 height 7
drag, startPoint x: 270, startPoint y: 186, endPoint x: 325, endPoint y: 226, distance: 68.4
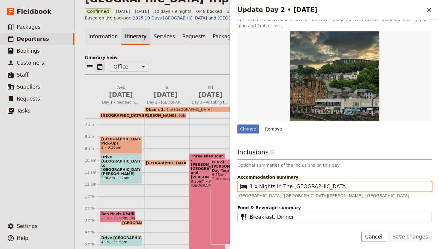
click at [325, 231] on form "Day title Day 2 - [GEOGRAPHIC_DATA][PERSON_NAME] to Oban Departure start Depart…" at bounding box center [334, 134] width 209 height 229
type input "2 x Night in [GEOGRAPHIC_DATA]"
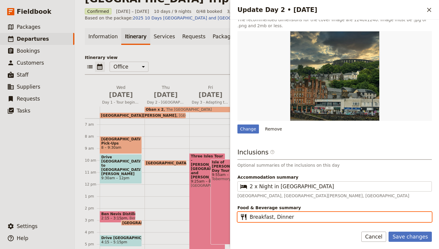
click at [273, 215] on input "Breakfast, Dinner" at bounding box center [339, 216] width 178 height 7
type input "Breakfast & Group Dinner"
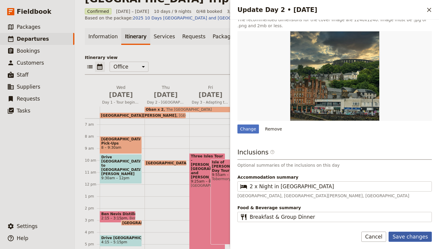
click at [403, 232] on button "Save changes" at bounding box center [410, 236] width 43 height 10
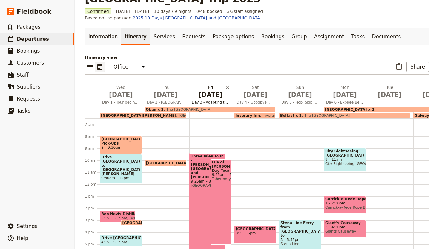
click at [200, 100] on span "Day 3 - Adapting to Island Life" at bounding box center [210, 102] width 42 height 5
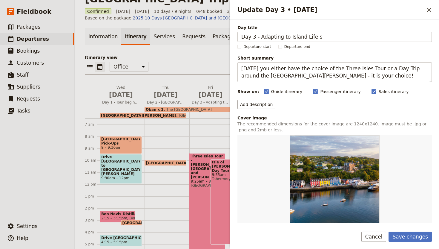
click at [289, 125] on p "The recommended dimensions for the cover image are 1240x1240. Image must be .jp…" at bounding box center [335, 127] width 195 height 12
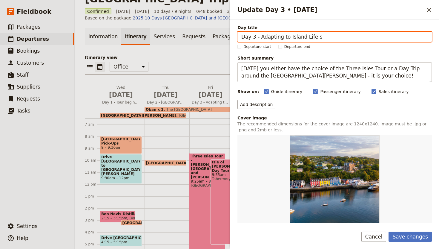
click at [342, 40] on input "Day 3 - Adapting to Island Life s" at bounding box center [335, 37] width 195 height 10
type input "Day 3 - Adapting to Island Life"
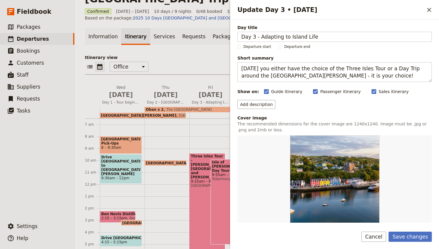
click at [291, 121] on p "The recommended dimensions for the cover image are 1240x1240. Image must be .jp…" at bounding box center [335, 127] width 195 height 12
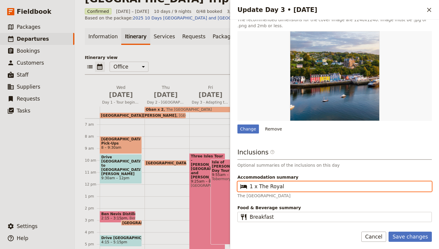
click at [252, 186] on input "1 x The Royal" at bounding box center [339, 186] width 178 height 7
type input "1"
type input "2"
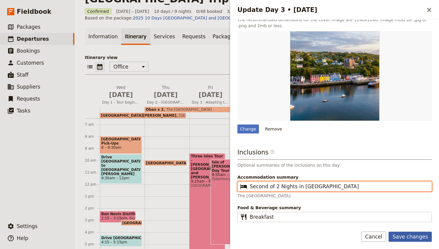
type input "Second of 2 Nights in [GEOGRAPHIC_DATA]"
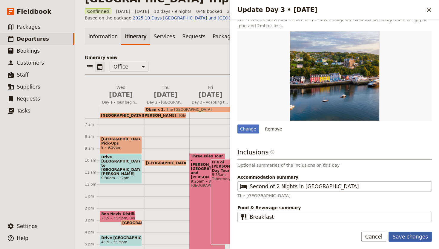
click at [402, 233] on button "Save changes" at bounding box center [410, 236] width 43 height 10
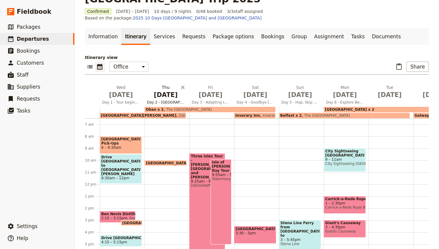
click at [174, 100] on span "Day 2 - [GEOGRAPHIC_DATA][PERSON_NAME] to Oban" at bounding box center [166, 102] width 42 height 5
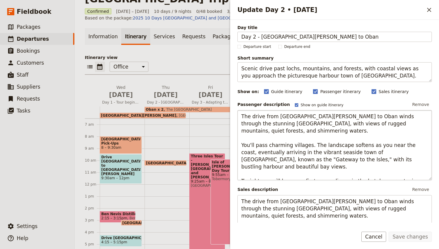
scroll to position [274, 0]
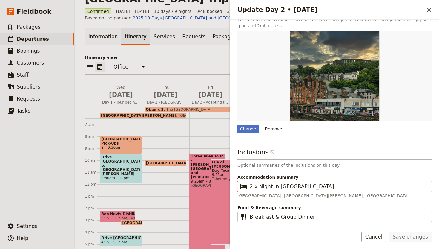
click at [258, 186] on input "2 x Night in [GEOGRAPHIC_DATA]" at bounding box center [339, 186] width 178 height 7
paste input "Second of 2 Nights"
click at [258, 186] on input "Second of 2 Nights in [GEOGRAPHIC_DATA]" at bounding box center [339, 186] width 178 height 7
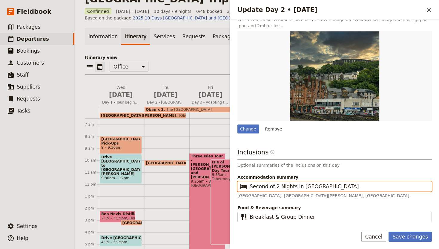
click at [258, 186] on input "Second of 2 Nights in [GEOGRAPHIC_DATA]" at bounding box center [339, 186] width 178 height 7
type input "First of 2 Nights in [GEOGRAPHIC_DATA]"
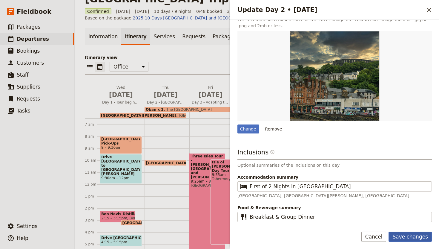
click at [403, 239] on button "Save changes" at bounding box center [410, 236] width 43 height 10
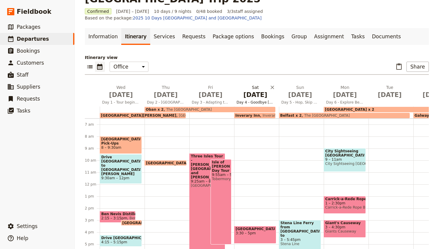
click at [242, 84] on button "[DATE] Day 4 - Goodbye [PERSON_NAME], Hello Inveraray" at bounding box center [256, 95] width 45 height 22
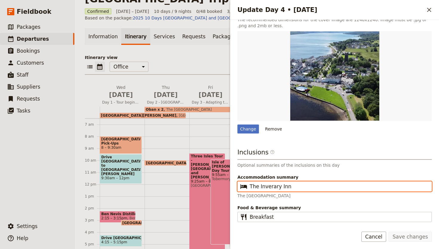
click at [266, 188] on input "The Inverary Inn" at bounding box center [339, 186] width 178 height 7
type input "1 x Night in Inveraray"
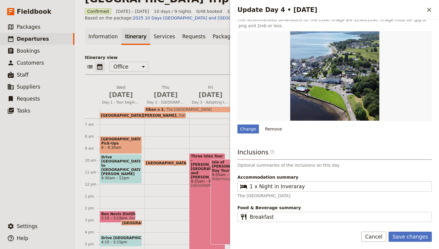
click at [367, 200] on div "Inclusions ​ Optional summaries of the inclusions on this day Accommodation sum…" at bounding box center [335, 185] width 195 height 74
click at [416, 240] on button "Save changes" at bounding box center [410, 236] width 43 height 10
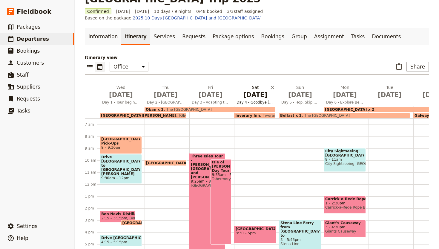
click at [250, 100] on span "Day 4 - Goodbye [PERSON_NAME], Hello Inveraray" at bounding box center [255, 102] width 42 height 5
click at [294, 90] on span "[DATE]" at bounding box center [301, 94] width 38 height 9
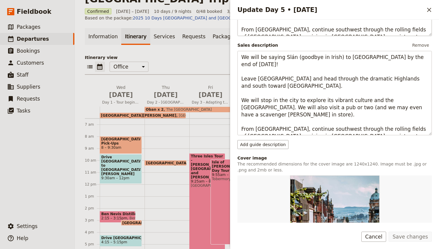
scroll to position [302, 0]
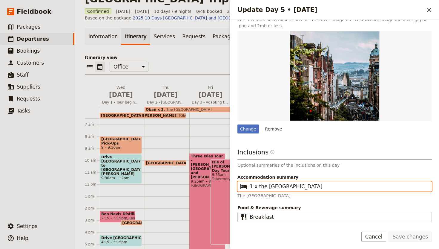
click at [256, 186] on input "1 x the [GEOGRAPHIC_DATA]" at bounding box center [339, 186] width 178 height 7
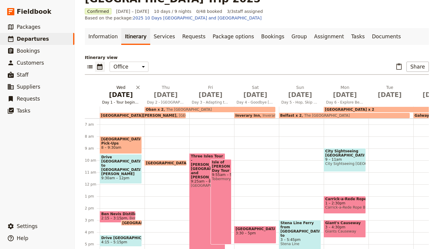
click at [109, 90] on span "[DATE]" at bounding box center [121, 94] width 38 height 9
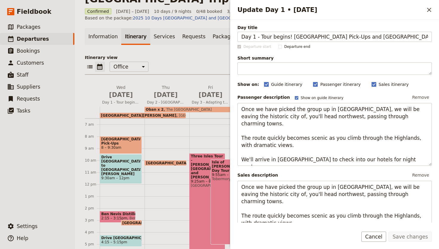
scroll to position [245, 0]
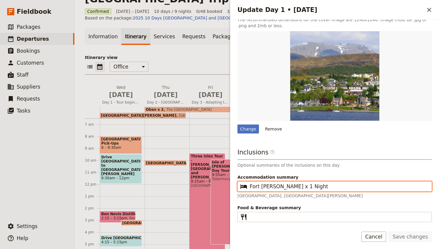
click at [268, 187] on input "Fort [PERSON_NAME] x 1 Night" at bounding box center [339, 186] width 178 height 7
click at [284, 187] on input "Fort [PERSON_NAME] x 1 Night" at bounding box center [339, 186] width 178 height 7
paste input "1 Night"
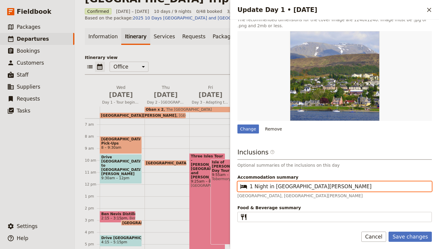
click at [253, 185] on input "1 Night in [GEOGRAPHIC_DATA][PERSON_NAME]" at bounding box center [339, 186] width 178 height 7
type input "1 x Night in [GEOGRAPHIC_DATA][PERSON_NAME]"
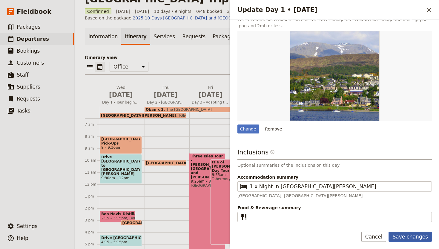
click at [396, 236] on button "Save changes" at bounding box center [410, 236] width 43 height 10
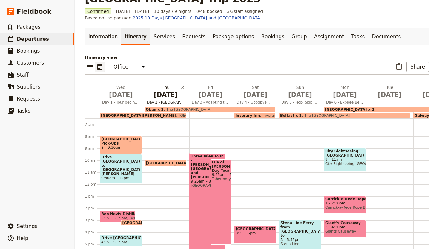
click at [166, 100] on span "Day 2 - [GEOGRAPHIC_DATA][PERSON_NAME] to Oban" at bounding box center [166, 102] width 42 height 5
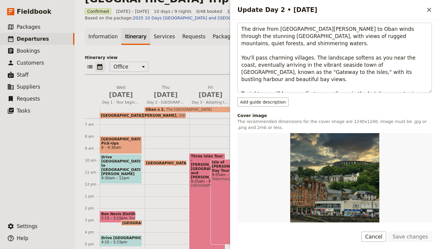
scroll to position [274, 0]
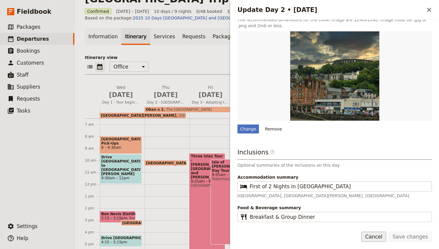
click at [374, 238] on button "Cancel" at bounding box center [374, 236] width 25 height 10
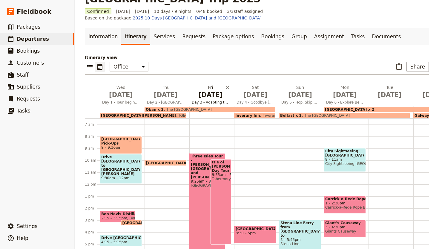
click at [209, 90] on span "[DATE]" at bounding box center [211, 94] width 38 height 9
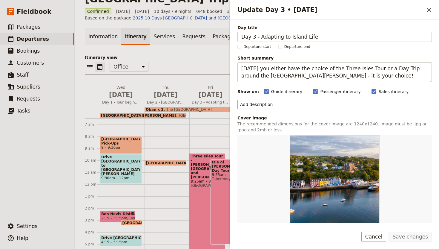
scroll to position [104, 0]
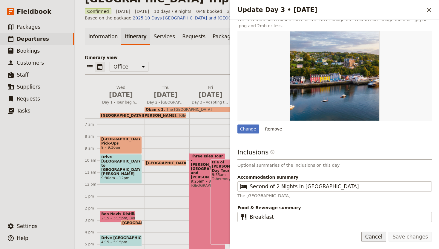
click at [379, 236] on button "Cancel" at bounding box center [374, 236] width 25 height 10
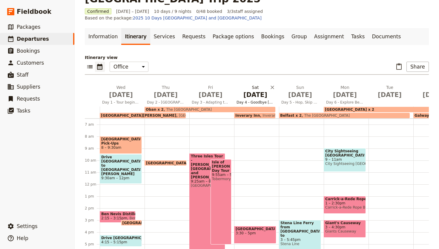
click at [251, 100] on span "Day 4 - Goodbye [PERSON_NAME], Hello Inveraray" at bounding box center [255, 102] width 42 height 5
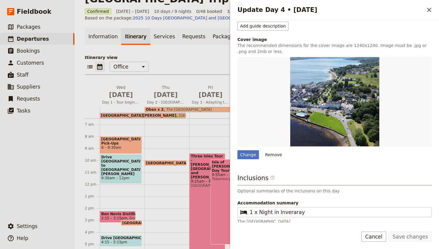
scroll to position [274, 0]
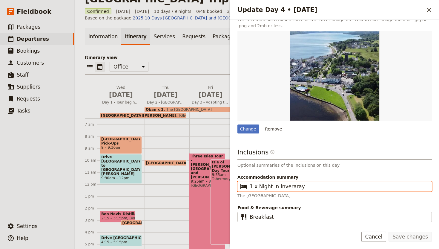
click at [261, 187] on input "1 x Night in Inveraray" at bounding box center [339, 186] width 178 height 7
paste input "[GEOGRAPHIC_DATA][PERSON_NAME]"
click at [275, 185] on input "1 x Night in [GEOGRAPHIC_DATA][PERSON_NAME]" at bounding box center [339, 186] width 178 height 7
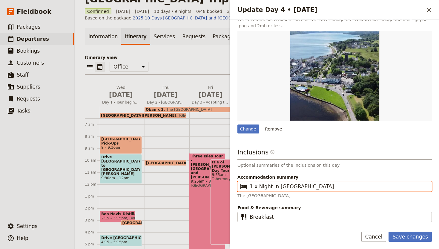
type input "1 x Night in Inveraray"
click at [389, 231] on button "Save changes" at bounding box center [410, 236] width 43 height 10
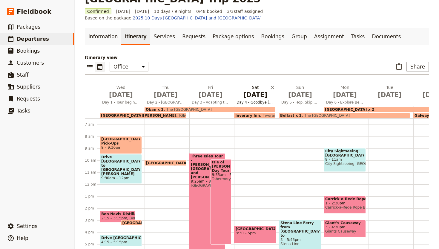
click at [266, 100] on span "Day 4 - Goodbye [PERSON_NAME], Hello Inveraray" at bounding box center [255, 102] width 42 height 5
click at [222, 100] on span "Day 3 - Adapting to Island Life" at bounding box center [210, 102] width 42 height 5
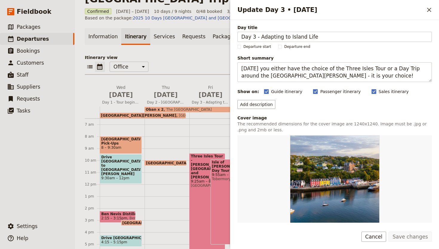
scroll to position [104, 0]
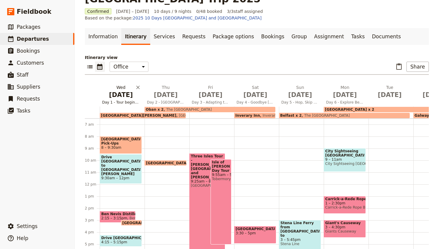
click at [122, 100] on span "Day 1 - Tour begins! [GEOGRAPHIC_DATA] Pick-Ups and [GEOGRAPHIC_DATA]" at bounding box center [121, 102] width 42 height 5
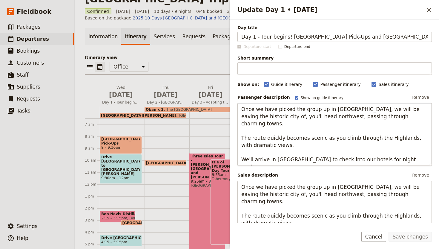
scroll to position [245, 0]
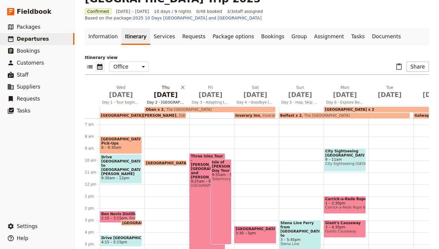
click at [163, 100] on span "Day 2 - [GEOGRAPHIC_DATA][PERSON_NAME] to Oban" at bounding box center [166, 102] width 42 height 5
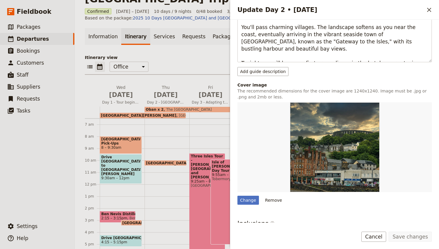
scroll to position [274, 0]
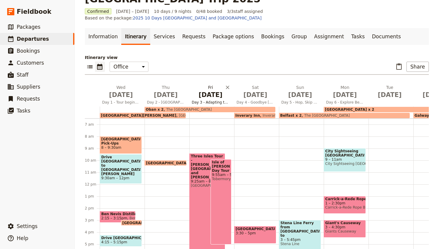
click at [212, 100] on span "Day 3 - Adapting to Island Life" at bounding box center [210, 102] width 42 height 5
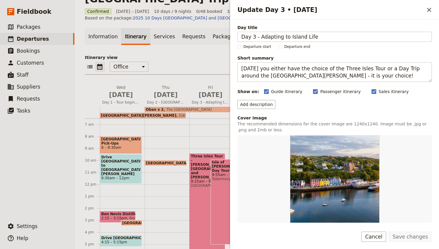
scroll to position [104, 0]
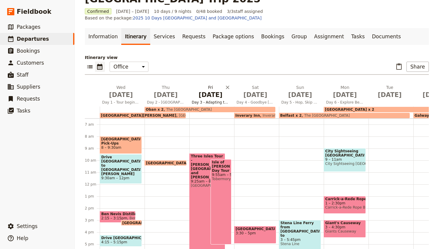
click at [211, 90] on span "[DATE]" at bounding box center [211, 94] width 38 height 9
click at [243, 100] on span "Day 4 - Goodbye [PERSON_NAME], Hello Inveraray" at bounding box center [255, 102] width 42 height 5
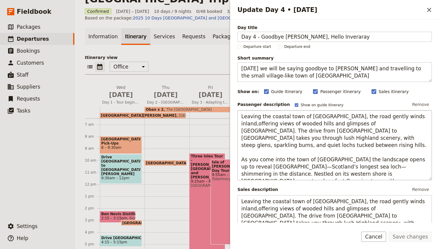
scroll to position [274, 0]
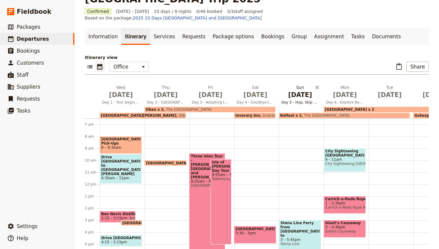
click at [299, 90] on span "[DATE]" at bounding box center [301, 94] width 38 height 9
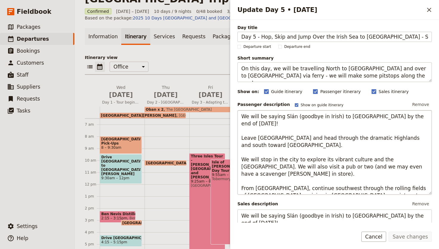
scroll to position [302, 0]
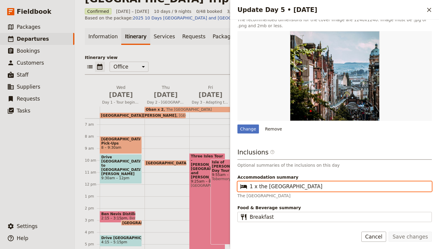
click at [280, 188] on input "1 x the [GEOGRAPHIC_DATA]" at bounding box center [339, 186] width 178 height 7
paste input "Night in [GEOGRAPHIC_DATA]"
click at [276, 186] on input "1 x Night in Inveraray" at bounding box center [339, 186] width 178 height 7
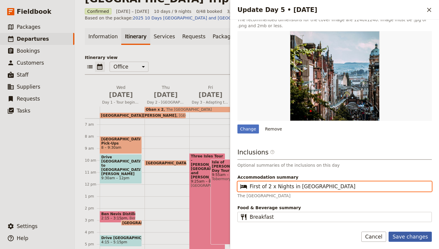
type input "First of 2 x Nights in [GEOGRAPHIC_DATA]"
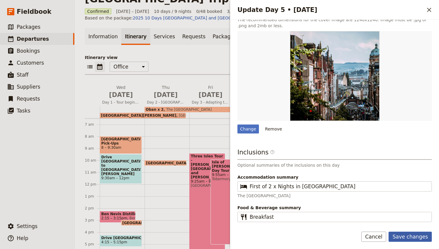
click at [424, 233] on button "Save changes" at bounding box center [410, 236] width 43 height 10
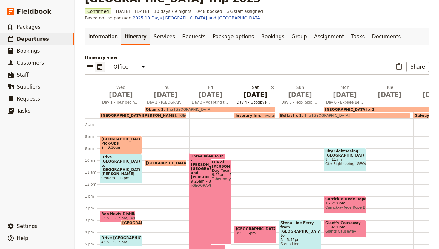
click at [261, 84] on button "[DATE] Day 4 - Goodbye [PERSON_NAME], Hello Inveraray" at bounding box center [256, 95] width 45 height 22
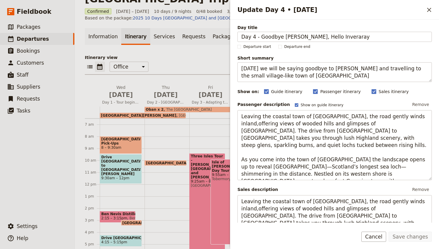
scroll to position [274, 0]
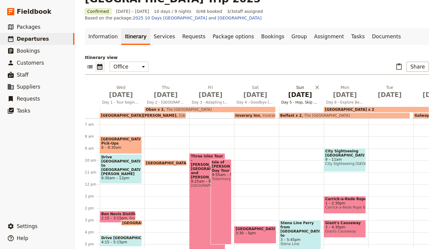
click at [298, 100] on span "Day 5 - Hop, Skip and Jump Over the Irish Sea to [GEOGRAPHIC_DATA] - Slán [GEOG…" at bounding box center [300, 102] width 42 height 5
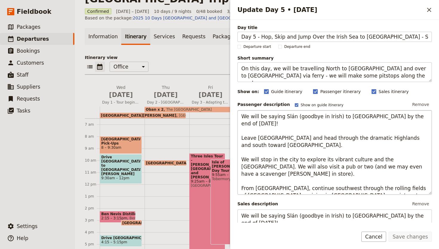
scroll to position [302, 0]
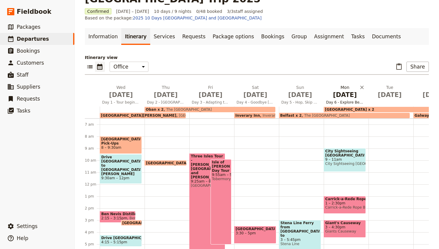
click at [340, 100] on span "Day 6 - Explore Belfast Day" at bounding box center [345, 102] width 42 height 5
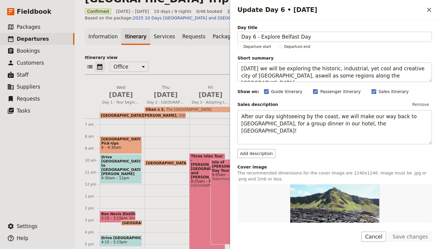
scroll to position [153, 0]
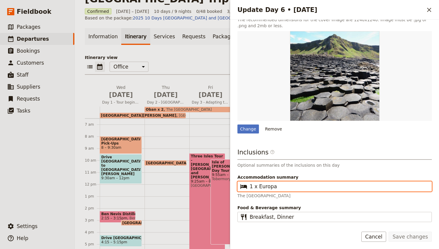
click at [266, 188] on input "1 x Europa" at bounding box center [339, 186] width 178 height 7
paste input "First of 2 x Nights in [GEOGRAPHIC_DATA]"
click at [253, 187] on input "First of 2 x Nights in [GEOGRAPHIC_DATA]" at bounding box center [339, 186] width 178 height 7
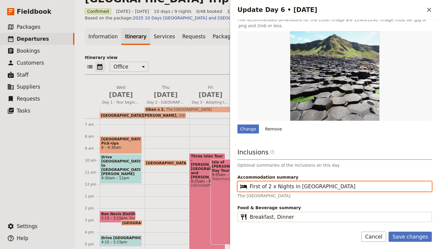
click at [253, 187] on input "First of 2 x Nights in [GEOGRAPHIC_DATA]" at bounding box center [339, 186] width 178 height 7
type input "Second of 2 x Nights in [GEOGRAPHIC_DATA]"
click at [389, 231] on button "Save changes" at bounding box center [410, 236] width 43 height 10
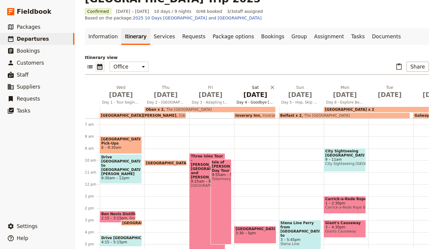
click at [266, 90] on span "[DATE]" at bounding box center [256, 94] width 38 height 9
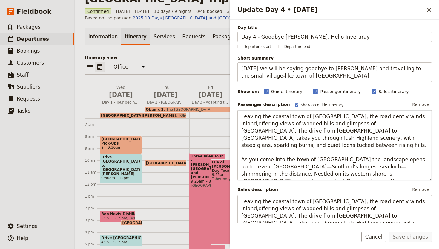
scroll to position [274, 0]
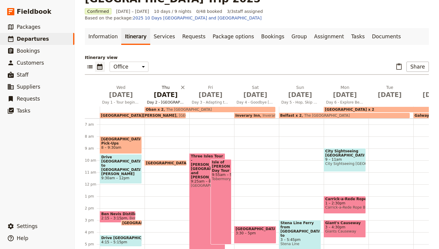
click at [175, 90] on span "[DATE]" at bounding box center [166, 94] width 38 height 9
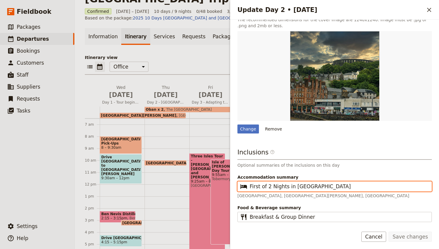
click at [261, 187] on input "First of 2 Nights in [GEOGRAPHIC_DATA]" at bounding box center [339, 186] width 178 height 7
paste input "x Nights in [GEOGRAPHIC_DATA]"
click at [297, 186] on input "First of 2 x Nights in [GEOGRAPHIC_DATA]" at bounding box center [339, 186] width 178 height 7
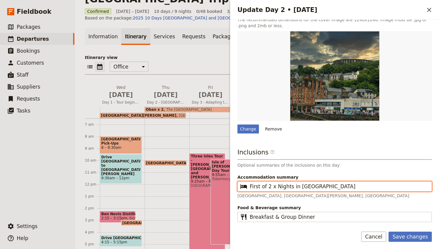
type input "First of 2 x Nights in [GEOGRAPHIC_DATA]"
click at [389, 231] on button "Save changes" at bounding box center [410, 236] width 43 height 10
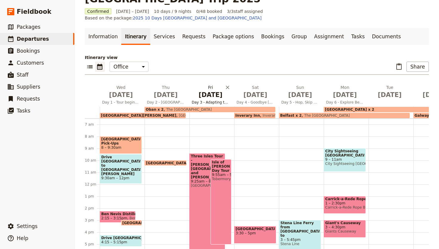
click at [211, 90] on span "[DATE]" at bounding box center [211, 94] width 38 height 9
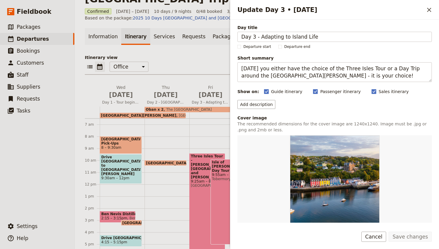
scroll to position [104, 0]
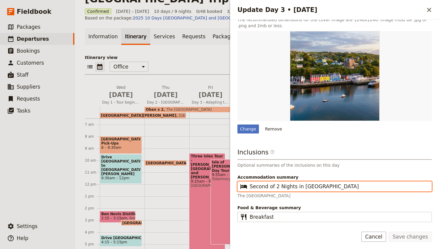
click at [267, 188] on input "Second of 2 Nights in [GEOGRAPHIC_DATA]" at bounding box center [339, 186] width 178 height 7
paste input "First of 2 x Nights in [GEOGRAPHIC_DATA]"
click at [252, 188] on input "First of 2 x Nights in [GEOGRAPHIC_DATA]" at bounding box center [339, 186] width 178 height 7
type input "Second of 2 x Nights in [GEOGRAPHIC_DATA]"
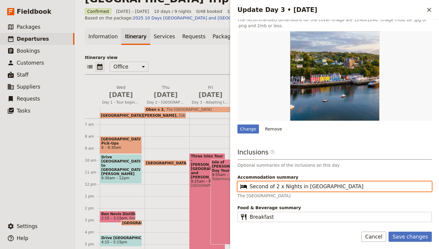
click at [389, 231] on button "Save changes" at bounding box center [410, 236] width 43 height 10
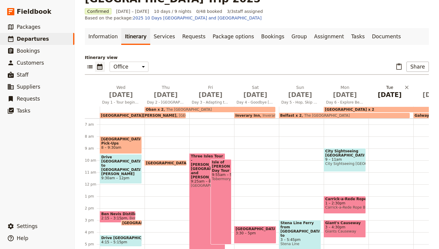
scroll to position [0, 122]
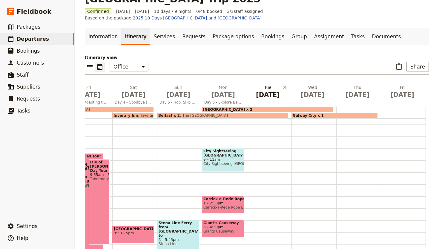
click at [268, 90] on span "[DATE]" at bounding box center [268, 94] width 38 height 9
click at [262, 90] on span "[DATE]" at bounding box center [268, 94] width 38 height 9
click at [225, 100] on span "Day 6 - Explore Belfast Day" at bounding box center [223, 102] width 42 height 5
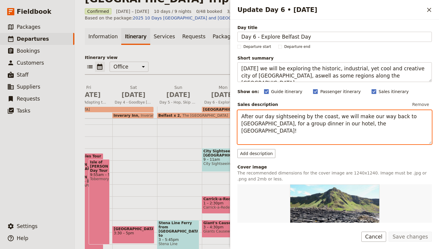
click at [282, 121] on textarea "After our day sightseeing by the coast, we will make our way back to [GEOGRAPHI…" at bounding box center [335, 127] width 195 height 34
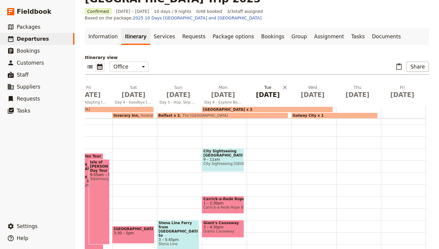
click at [278, 90] on span "[DATE]" at bounding box center [268, 94] width 38 height 9
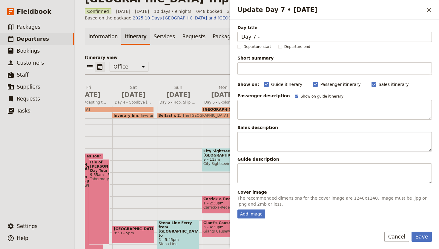
scroll to position [85, 0]
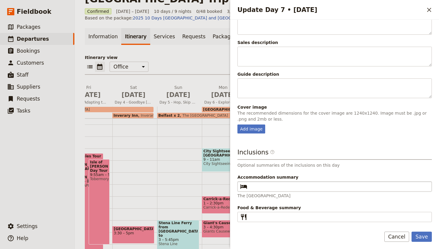
type input "Day 7 -"
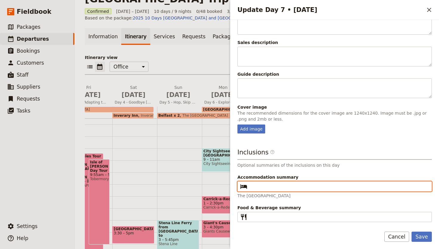
click at [258, 186] on input "Accommodation summary ​" at bounding box center [339, 186] width 178 height 7
paste input "First of 2 x Nights in [GEOGRAPHIC_DATA]"
click at [296, 186] on input "First of 2 x Nights in [GEOGRAPHIC_DATA]" at bounding box center [339, 186] width 178 height 7
type input "First of 2 x Nights on Inis Oirr, [GEOGRAPHIC_DATA]"
click at [412, 231] on button "Save" at bounding box center [422, 236] width 20 height 10
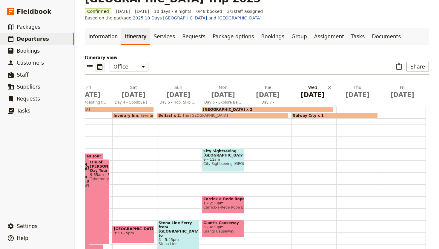
click at [315, 90] on span "[DATE]" at bounding box center [313, 94] width 38 height 9
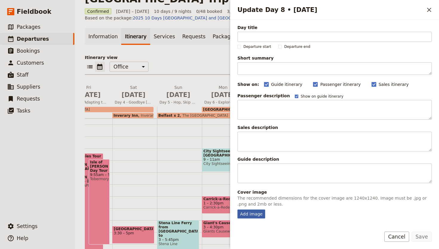
scroll to position [78, 0]
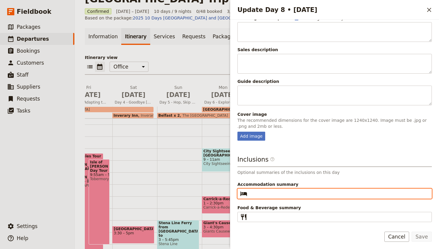
click at [262, 192] on input "Accommodation summary ​" at bounding box center [339, 193] width 178 height 7
paste input "First of 2 x Nights on Inis Oirr, [GEOGRAPHIC_DATA]"
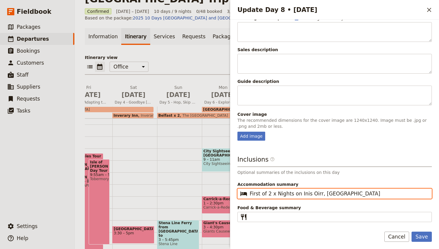
click at [251, 194] on input "First of 2 x Nights on Inis Oirr, [GEOGRAPHIC_DATA]" at bounding box center [339, 193] width 178 height 7
type input "Second of 2 x Nights on Inis Oirr, [GEOGRAPHIC_DATA]"
click at [412, 231] on button "Save" at bounding box center [422, 236] width 20 height 10
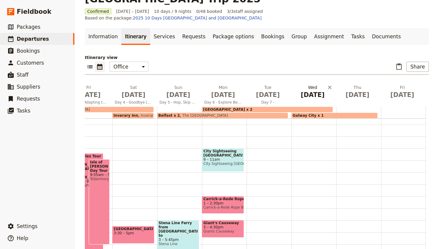
click at [316, 90] on span "[DATE]" at bounding box center [313, 94] width 38 height 9
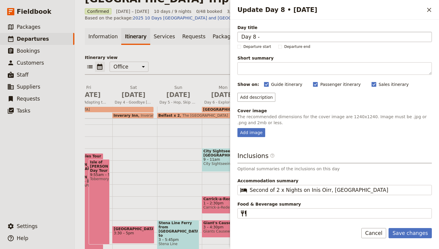
type input "Day 8 -"
click at [389, 228] on button "Save changes" at bounding box center [410, 233] width 43 height 10
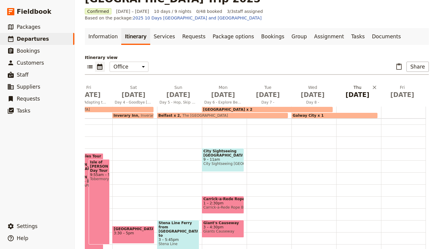
click at [357, 84] on button "[DATE]" at bounding box center [358, 92] width 45 height 17
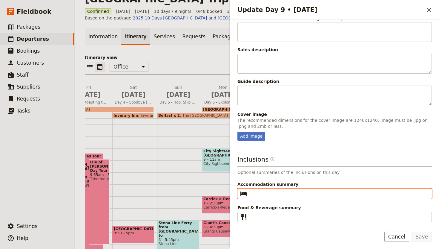
click at [274, 190] on input "Accommodation summary ​" at bounding box center [339, 193] width 178 height 7
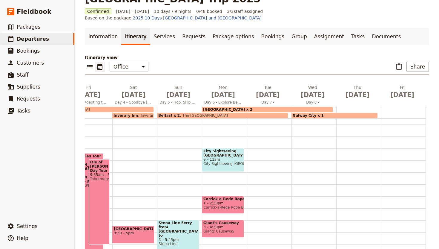
click at [173, 106] on div at bounding box center [179, 112] width 45 height 12
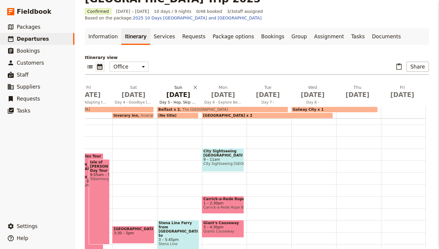
click at [173, 84] on button "[DATE] Day 5 - Hop, Skip and Jump Over the Irish Sea to [GEOGRAPHIC_DATA] - [GE…" at bounding box center [179, 95] width 45 height 22
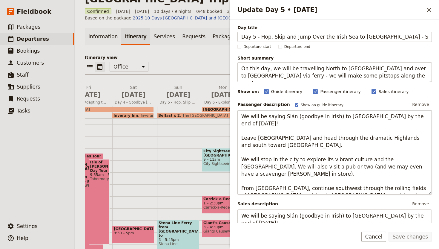
scroll to position [302, 0]
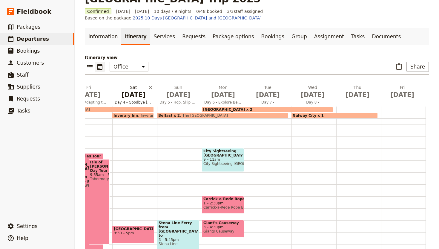
click at [124, 90] on span "[DATE]" at bounding box center [134, 94] width 38 height 9
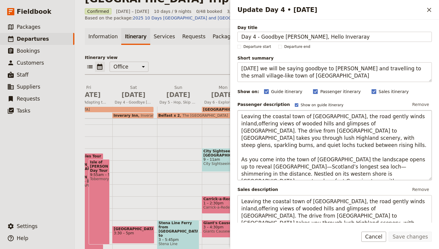
scroll to position [274, 0]
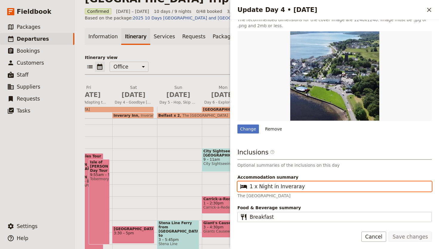
click at [263, 189] on input "1 x Night in Inveraray" at bounding box center [339, 186] width 178 height 7
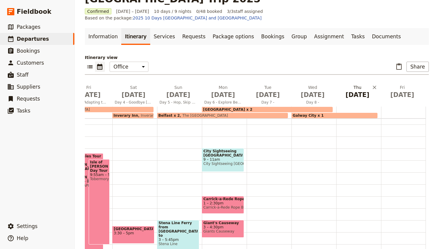
click at [360, 90] on span "[DATE]" at bounding box center [358, 94] width 38 height 9
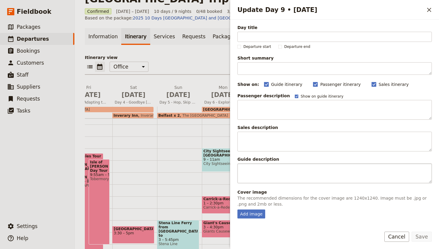
scroll to position [78, 0]
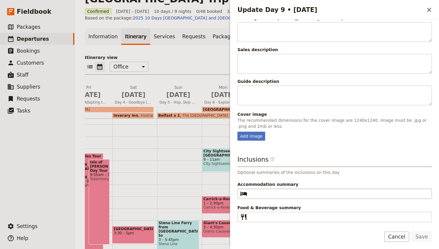
click at [279, 197] on fieldset "​" at bounding box center [335, 193] width 195 height 10
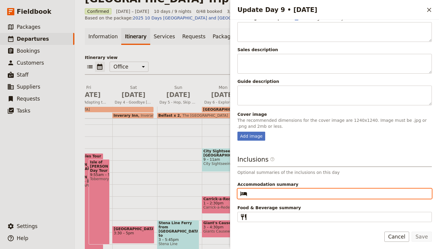
click at [279, 197] on input "Accommodation summary ​" at bounding box center [339, 193] width 178 height 7
paste input "1 x Night in Inveraray"
click at [276, 193] on input "1 x Night in Inveraray" at bounding box center [339, 193] width 178 height 7
type input "1 x Night in [GEOGRAPHIC_DATA]"
click at [412, 231] on button "Save" at bounding box center [422, 236] width 20 height 10
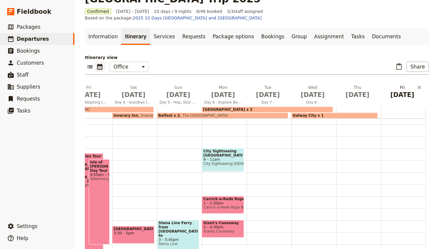
click at [407, 90] on span "[DATE]" at bounding box center [403, 94] width 38 height 9
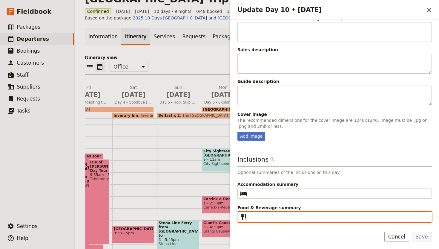
click at [260, 216] on input "Food & Beverage summary ​" at bounding box center [339, 216] width 178 height 7
type input "Breakfast"
click at [412, 231] on button "Save" at bounding box center [422, 236] width 20 height 10
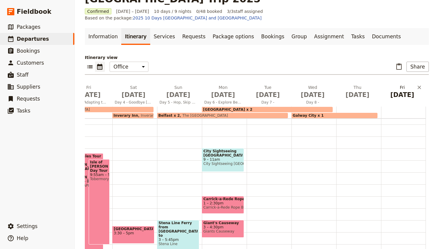
click at [409, 90] on span "[DATE]" at bounding box center [403, 94] width 38 height 9
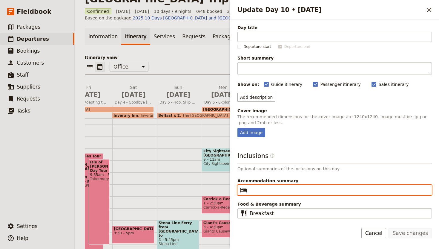
click at [266, 190] on input "Accommodation summary ​" at bounding box center [339, 189] width 178 height 7
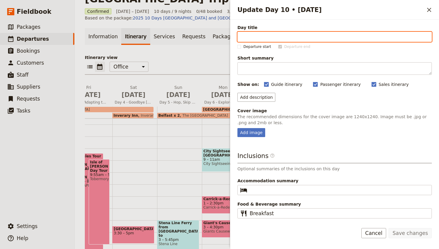
click at [265, 35] on input "Day title" at bounding box center [335, 37] width 195 height 10
type input "Day 10 - Final Day"
click at [389, 228] on button "Save changes" at bounding box center [410, 233] width 43 height 10
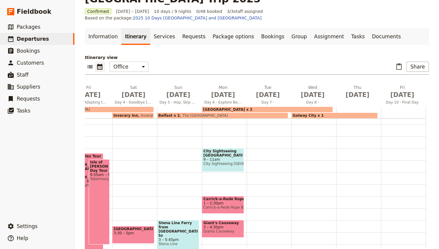
click at [317, 54] on p "Itinerary view" at bounding box center [257, 57] width 344 height 6
click at [350, 90] on span "[DATE]" at bounding box center [358, 94] width 38 height 9
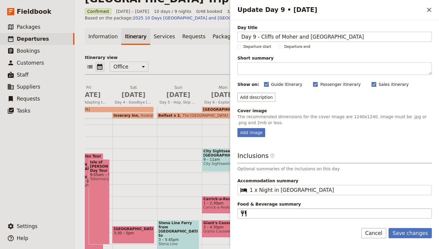
type input "Day 9 - Cliffs of Moher and [GEOGRAPHIC_DATA]"
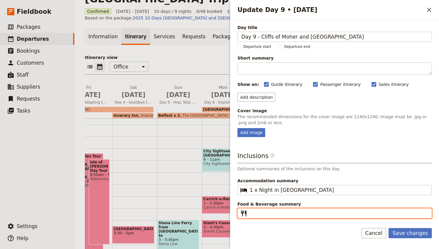
click at [261, 209] on input "Food & Beverage summary ​" at bounding box center [339, 212] width 178 height 7
type input "Breakfast and Final Group Dinner"
click at [389, 228] on button "Save changes" at bounding box center [410, 233] width 43 height 10
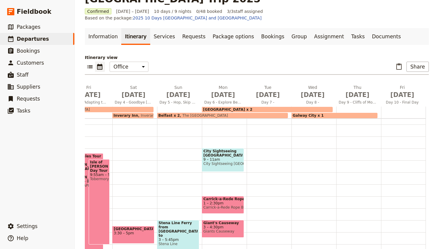
click at [341, 54] on p "Itinerary view" at bounding box center [257, 57] width 344 height 6
click at [264, 90] on span "[DATE]" at bounding box center [268, 94] width 38 height 9
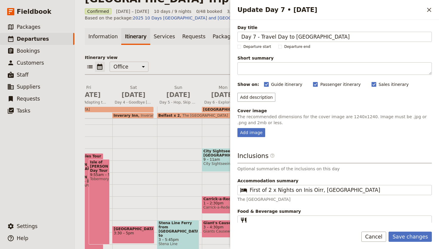
scroll to position [4, 0]
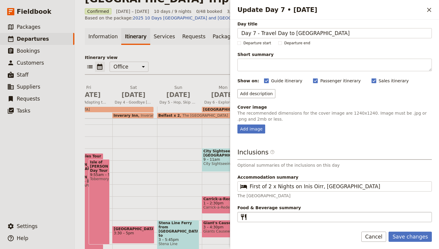
type input "Day 7 - Travel Day to [GEOGRAPHIC_DATA]"
click at [321, 221] on fieldset "​" at bounding box center [335, 217] width 195 height 10
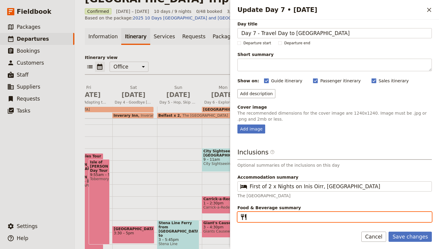
click at [321, 220] on input "Food & Beverage summary ​" at bounding box center [339, 216] width 178 height 7
type input "Breakfast"
click at [389, 231] on button "Save changes" at bounding box center [410, 236] width 43 height 10
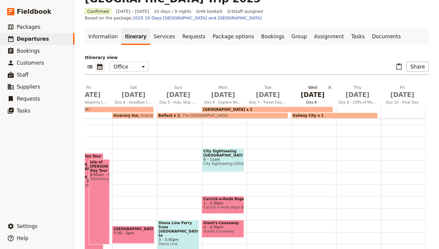
click at [310, 90] on span "[DATE]" at bounding box center [313, 94] width 38 height 9
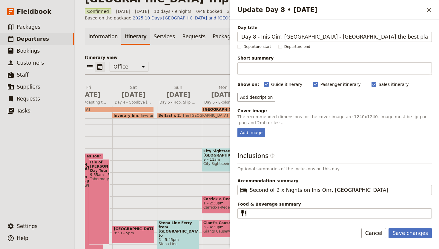
type input "Day 8 - Inis Oirr, [GEOGRAPHIC_DATA] - [GEOGRAPHIC_DATA] the best place on earth"
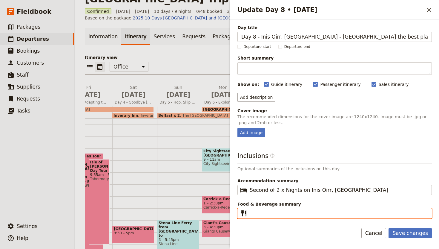
click at [270, 210] on input "Food & Beverage summary ​" at bounding box center [339, 212] width 178 height 7
type input "Breakfast"
click at [389, 228] on button "Save changes" at bounding box center [410, 233] width 43 height 10
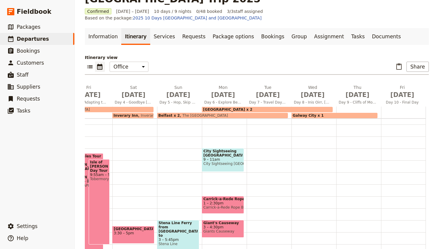
click at [305, 54] on p "Itinerary view" at bounding box center [257, 57] width 344 height 6
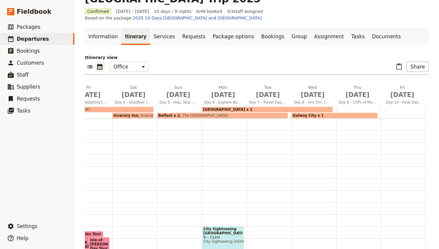
scroll to position [0, 0]
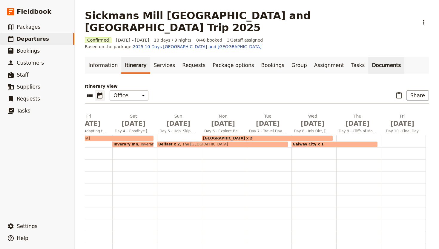
click at [368, 57] on link "Documents" at bounding box center [386, 65] width 36 height 17
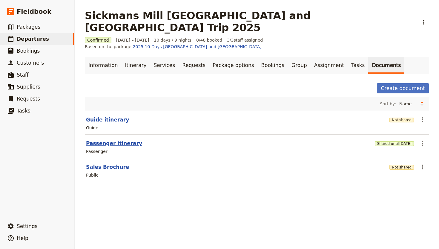
click at [117, 140] on button "Passenger itinerary" at bounding box center [114, 143] width 56 height 7
select select "PASSENGER"
select select "RUN_SHEET"
select select "DEFAULT"
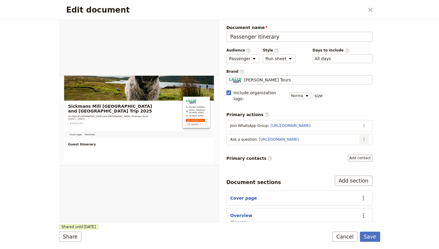
click at [364, 138] on icon "Actions" at bounding box center [364, 139] width 1 height 3
click at [342, 143] on span "Edit action" at bounding box center [340, 146] width 48 height 6
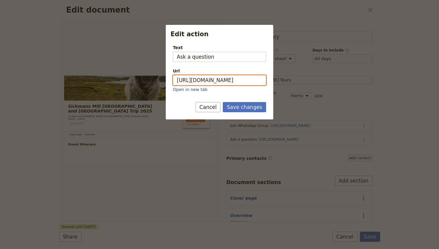
click at [222, 77] on input "[URL][DOMAIN_NAME]" at bounding box center [219, 80] width 93 height 10
paste input "mailto:[EMAIL_ADDRESS][DOMAIN_NAME]?subject=Sickmans%202025%20-%20Guest%20Quest…"
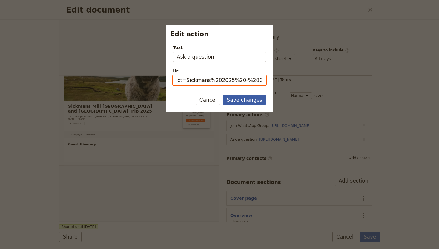
type input "mailto:[EMAIL_ADDRESS][DOMAIN_NAME]?subject=Sickmans%202025%20-%20Guest%20Quest…"
click at [230, 97] on button "Save changes" at bounding box center [244, 100] width 43 height 10
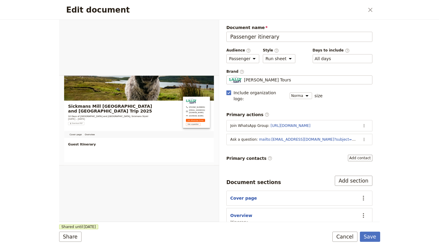
click at [383, 114] on div "Edit document ​ Cover page Overview Web PDF ​ Document name Passenger itinerary…" at bounding box center [219, 124] width 439 height 249
click at [366, 196] on button "​" at bounding box center [364, 198] width 10 height 10
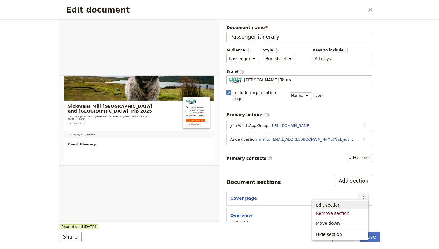
click at [388, 190] on div "Edit document ​ Cover page Overview Web PDF ​ Document name Passenger itinerary…" at bounding box center [219, 124] width 439 height 249
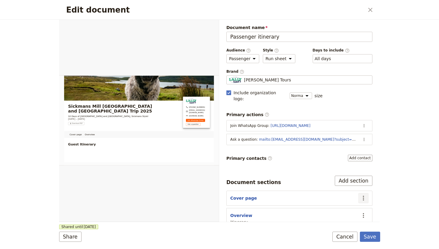
click at [365, 194] on icon "Actions" at bounding box center [363, 197] width 7 height 7
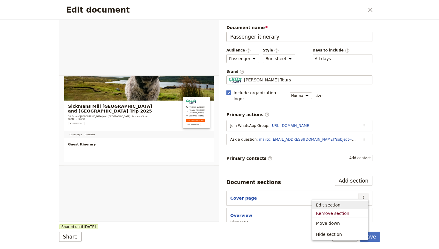
click at [337, 203] on span "Edit section" at bounding box center [328, 205] width 25 height 6
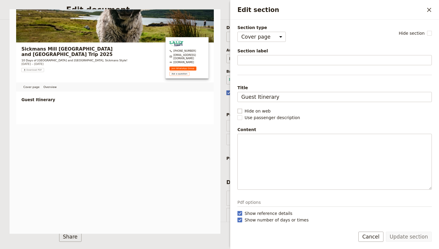
click at [253, 111] on span "Hide on web" at bounding box center [258, 111] width 26 height 6
click at [238, 108] on input "Hide on web" at bounding box center [237, 108] width 0 height 0
checkbox input "true"
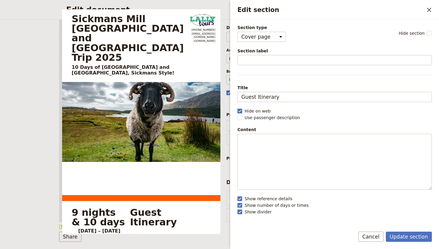
click at [296, 128] on div "Content" at bounding box center [335, 129] width 195 height 6
click at [258, 115] on span "Use passenger description" at bounding box center [273, 117] width 56 height 6
click at [238, 114] on input "Use passenger description" at bounding box center [237, 114] width 0 height 0
checkbox input "true"
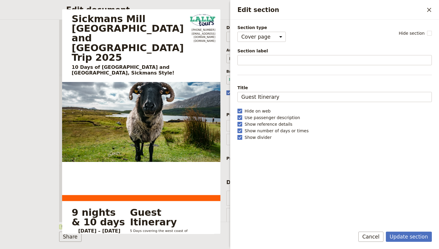
click at [256, 139] on span "Show divider" at bounding box center [258, 137] width 27 height 6
click at [238, 134] on input "Show divider" at bounding box center [237, 134] width 0 height 0
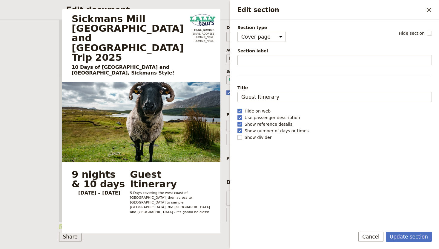
click at [256, 139] on span "Show divider" at bounding box center [258, 137] width 27 height 6
click at [238, 134] on input "Show divider" at bounding box center [237, 134] width 0 height 0
checkbox input "true"
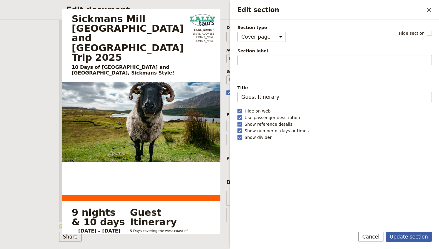
click at [415, 235] on button "Update section" at bounding box center [409, 236] width 46 height 10
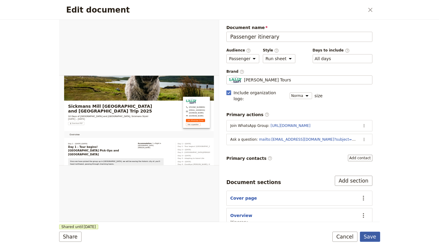
click at [373, 240] on button "Save" at bounding box center [370, 236] width 20 height 10
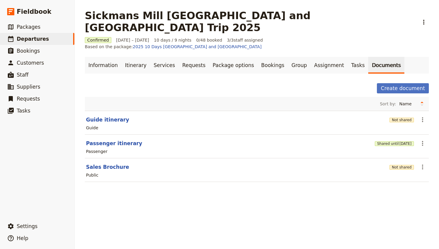
click at [201, 179] on main "Sickmans Mill [GEOGRAPHIC_DATA] and [GEOGRAPHIC_DATA] Trip 2025 ​ Confirmed [DA…" at bounding box center [257, 99] width 359 height 198
